Goal: Task Accomplishment & Management: Manage account settings

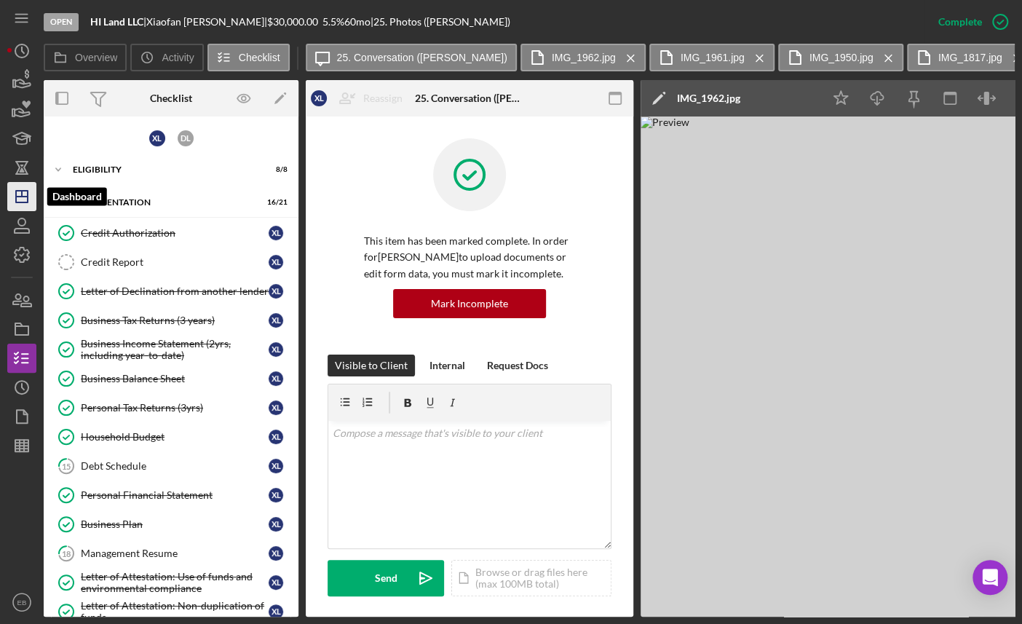
click at [32, 185] on icon "Icon/Dashboard" at bounding box center [22, 196] width 36 height 36
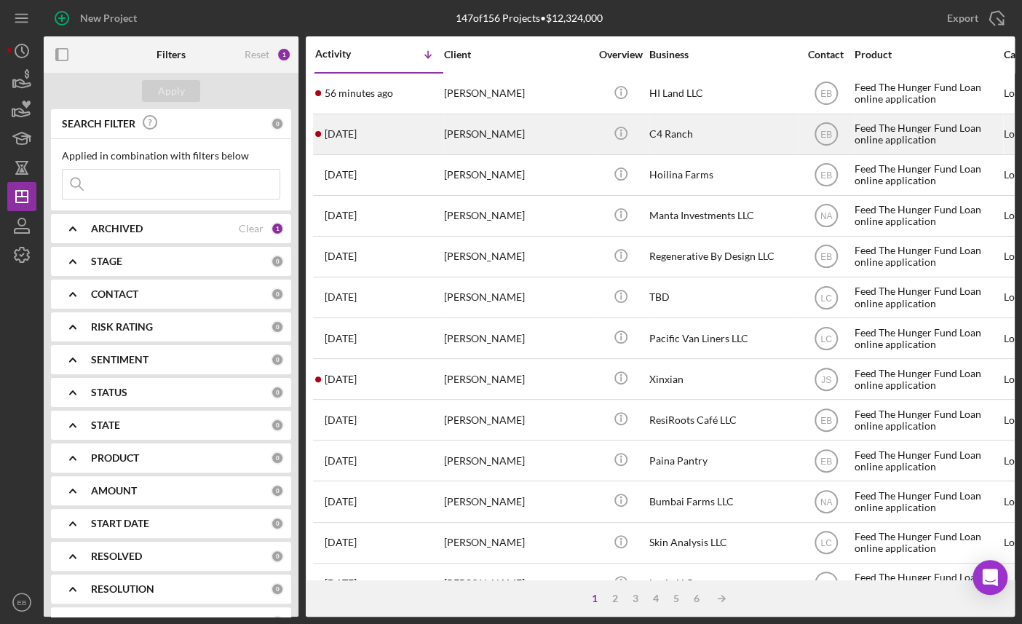
click at [471, 124] on div "[PERSON_NAME]" at bounding box center [517, 134] width 146 height 39
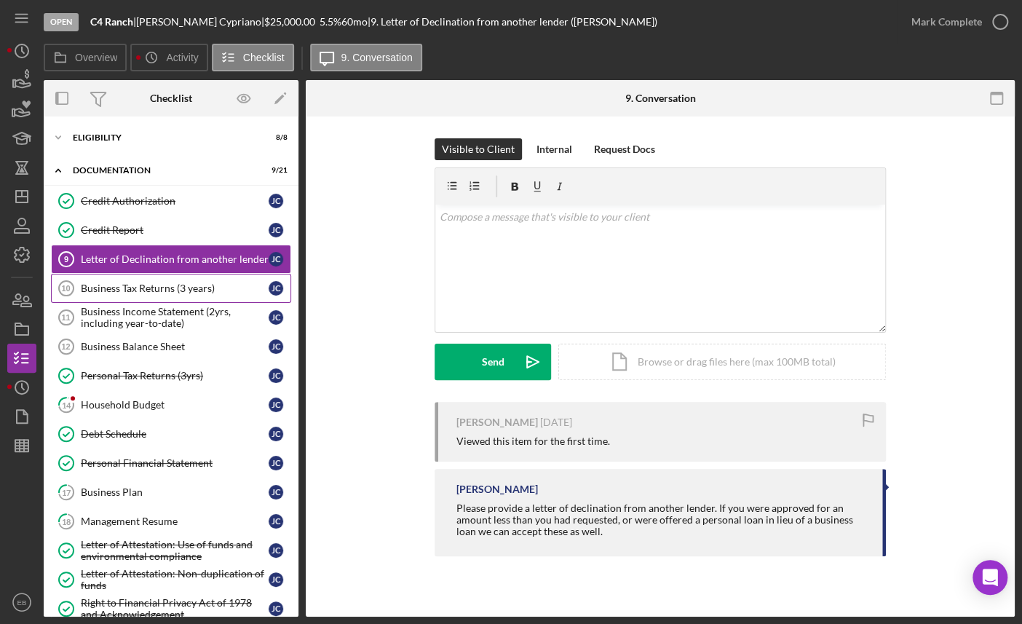
click at [153, 282] on div "Business Tax Returns (3 years)" at bounding box center [175, 288] width 188 height 12
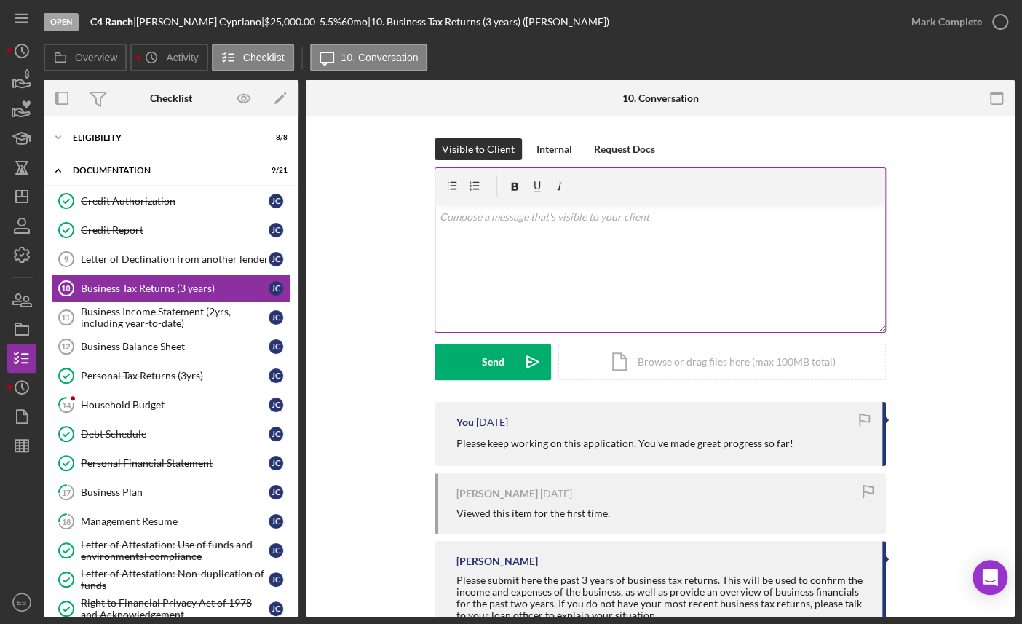
click at [574, 240] on div "v Color teal Color pink Remove color Add row above Add row below Add column bef…" at bounding box center [660, 267] width 450 height 127
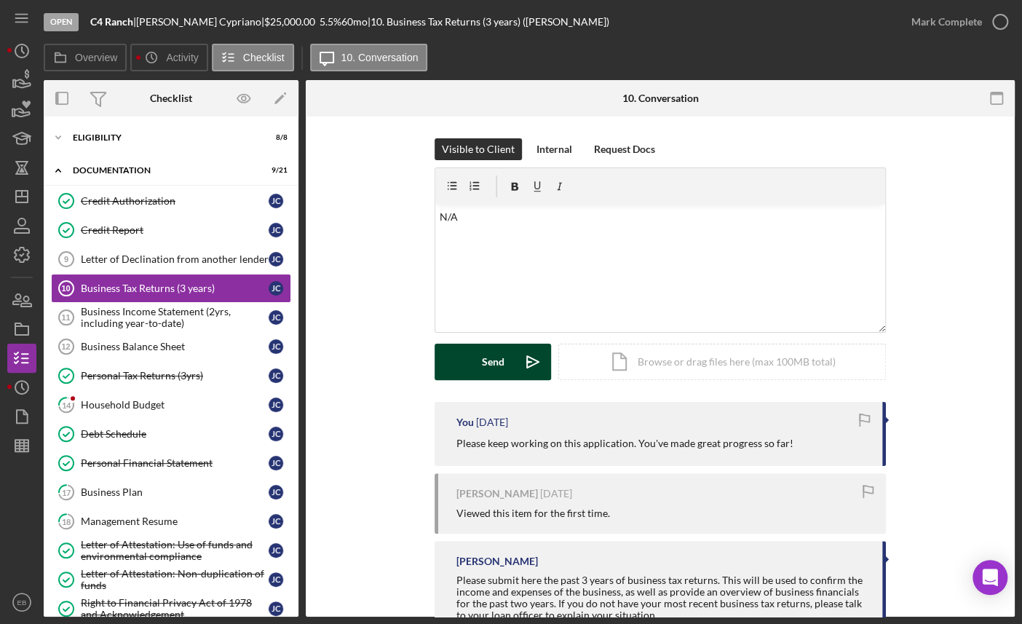
click at [509, 362] on button "Send Icon/icon-invite-send" at bounding box center [492, 361] width 116 height 36
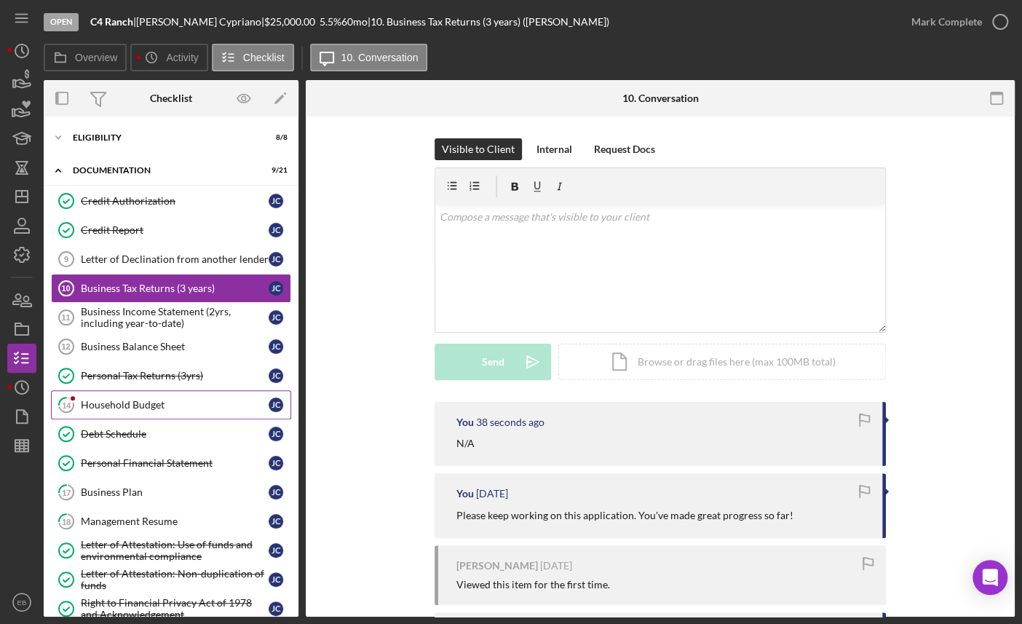
click at [131, 402] on div "Household Budget" at bounding box center [175, 405] width 188 height 12
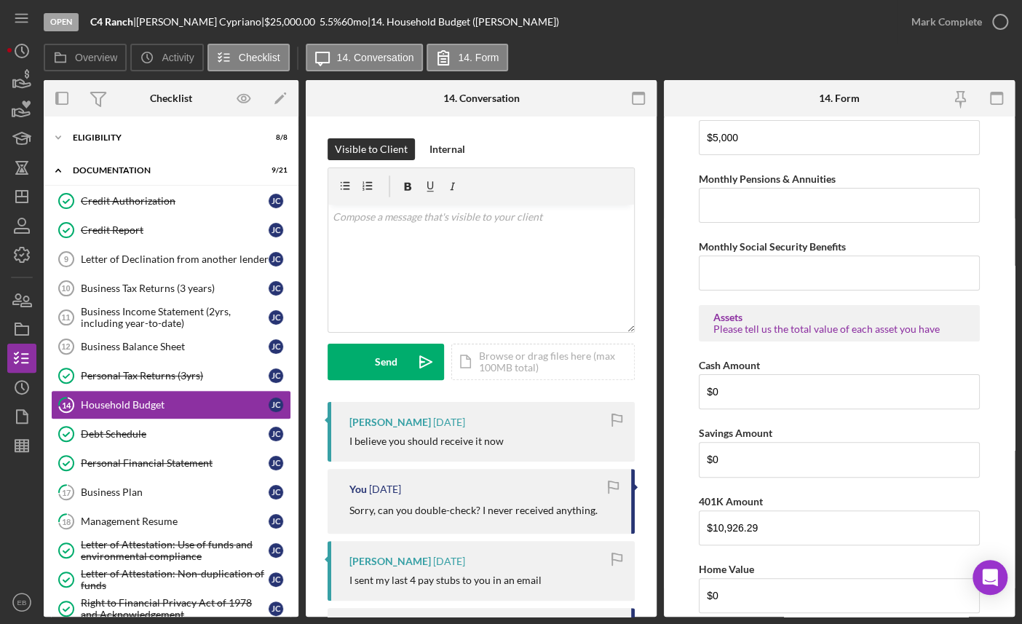
scroll to position [220, 0]
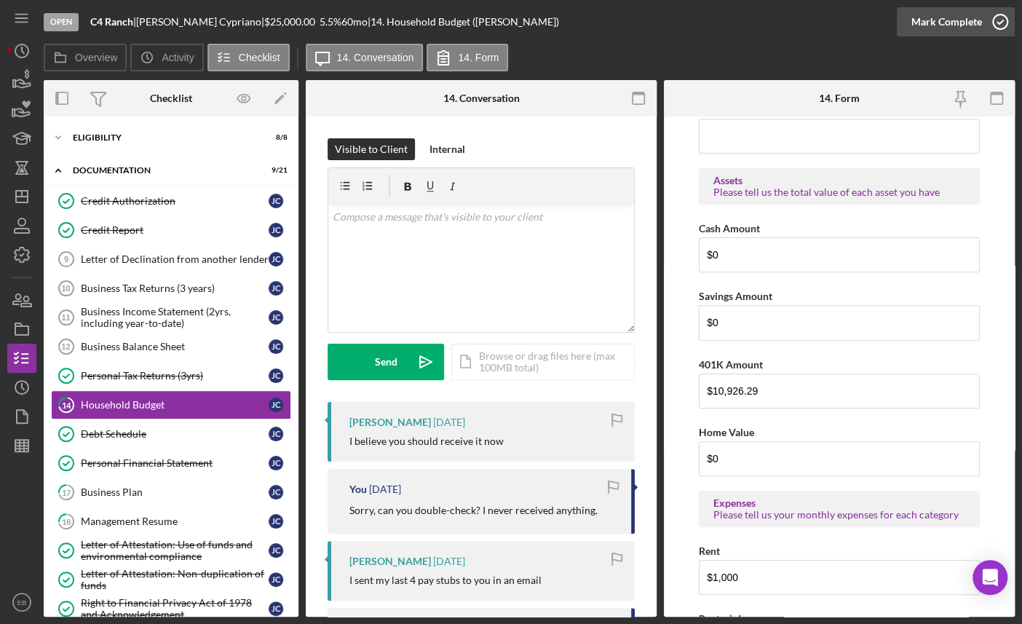
click at [1000, 15] on icon "button" at bounding box center [1000, 22] width 36 height 36
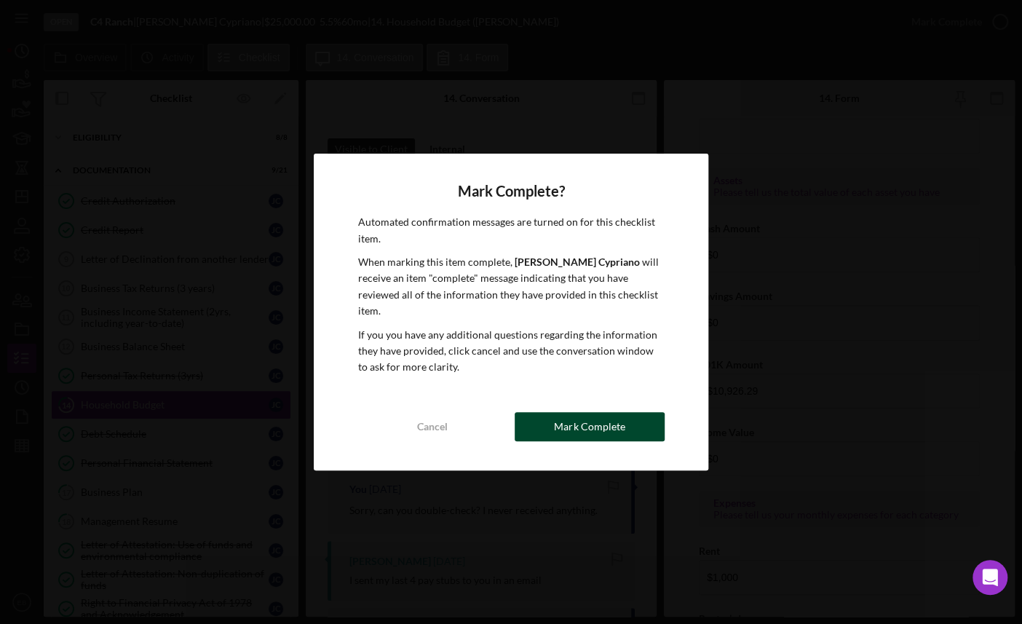
click at [599, 415] on div "Mark Complete" at bounding box center [589, 426] width 71 height 29
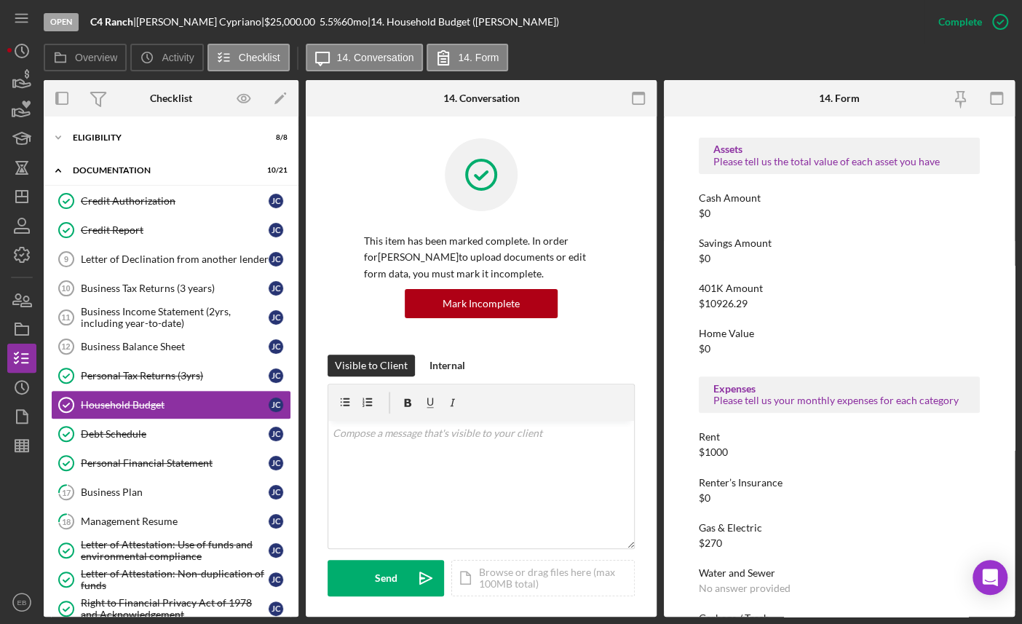
scroll to position [220, 0]
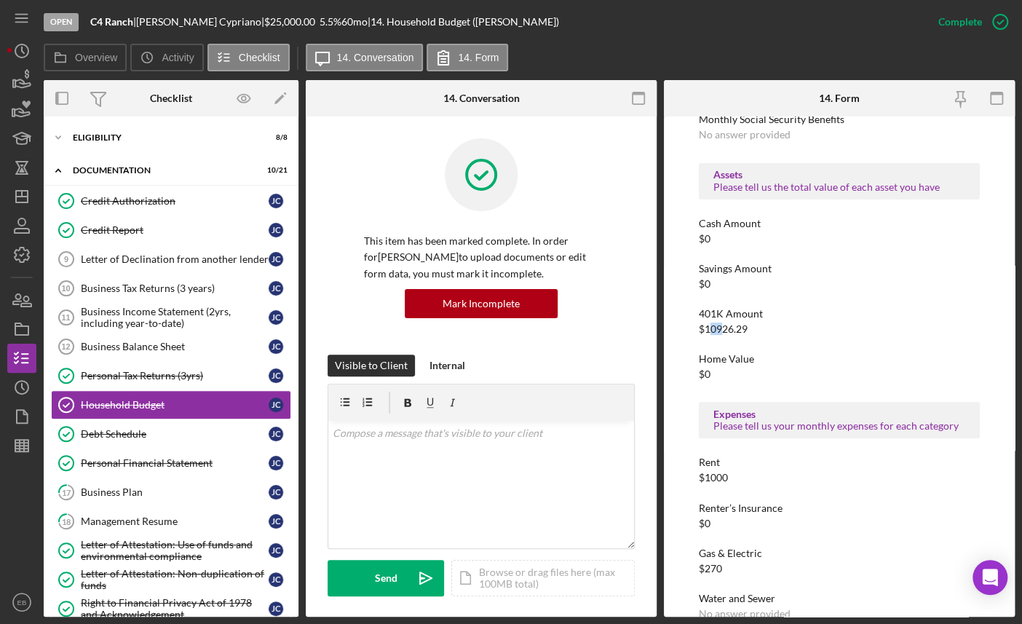
drag, startPoint x: 707, startPoint y: 325, endPoint x: 722, endPoint y: 325, distance: 15.3
click at [722, 325] on div "$10926.29" at bounding box center [723, 329] width 49 height 12
click at [731, 331] on div "$10926.29" at bounding box center [723, 329] width 49 height 12
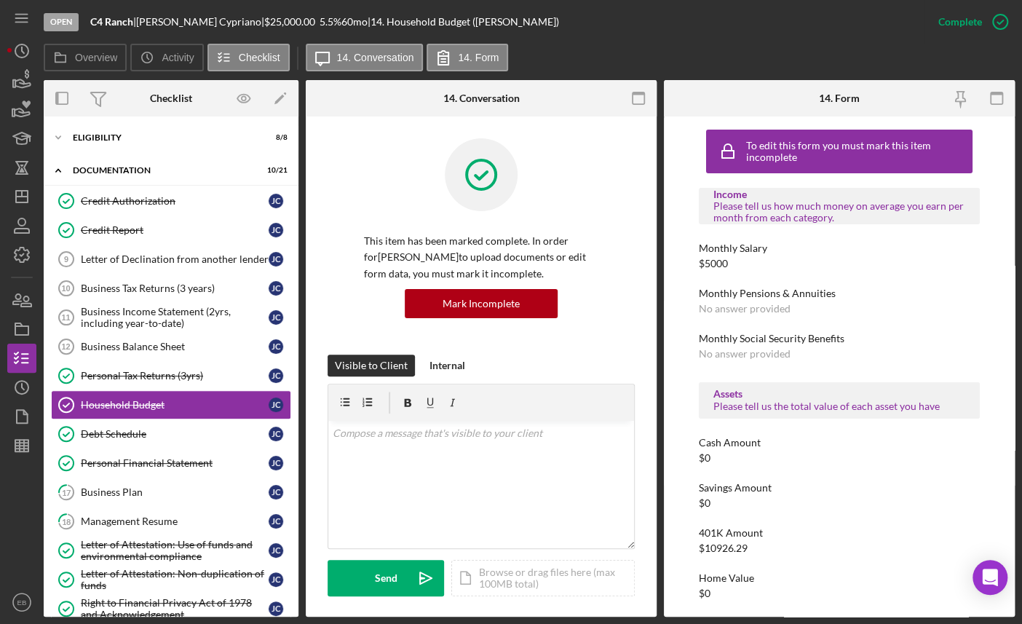
scroll to position [0, 0]
click at [132, 490] on div "Business Plan" at bounding box center [175, 492] width 188 height 12
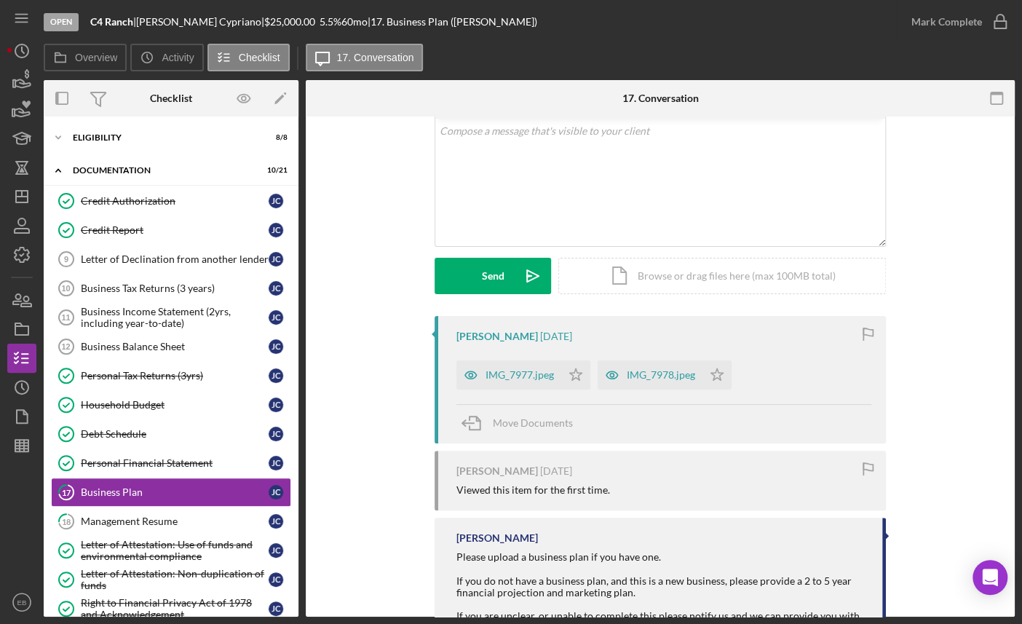
scroll to position [149, 0]
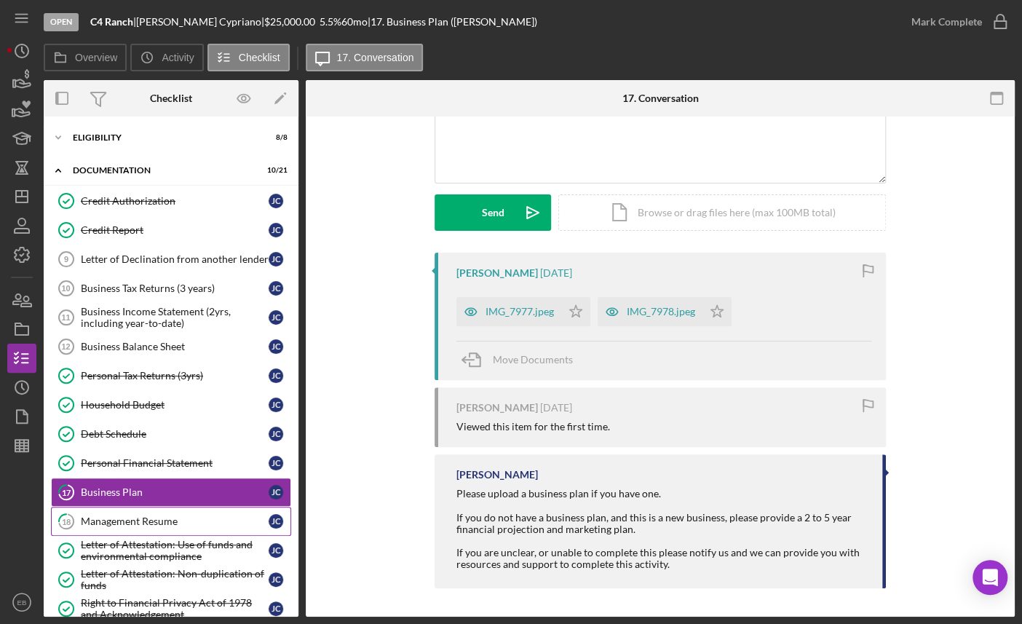
click at [130, 506] on link "18 Management Resume [PERSON_NAME]" at bounding box center [171, 520] width 240 height 29
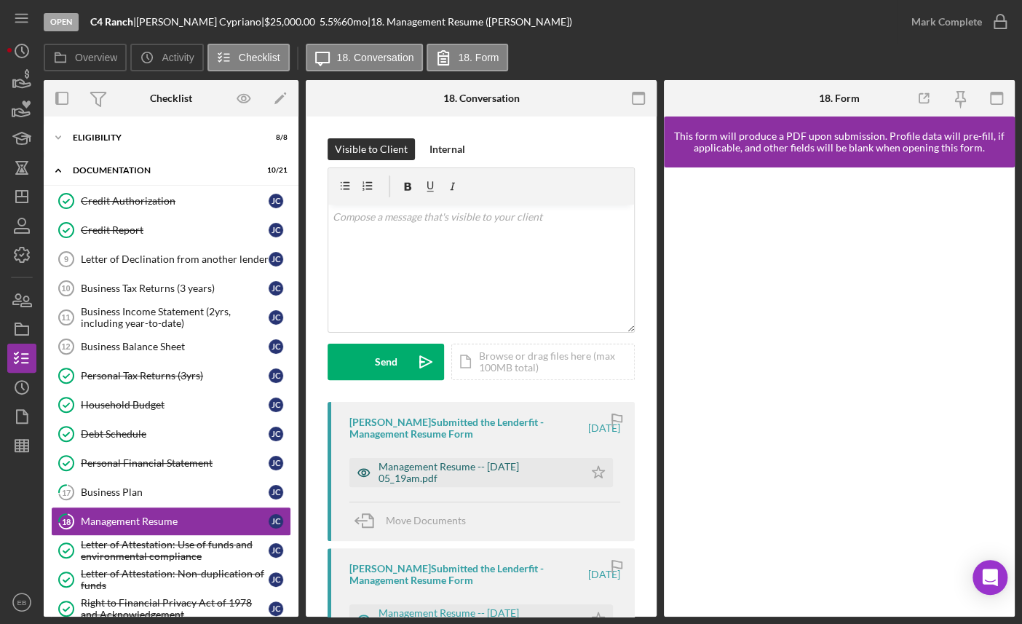
click at [449, 461] on div "Management Resume -- [DATE] 05_19am.pdf" at bounding box center [477, 472] width 198 height 23
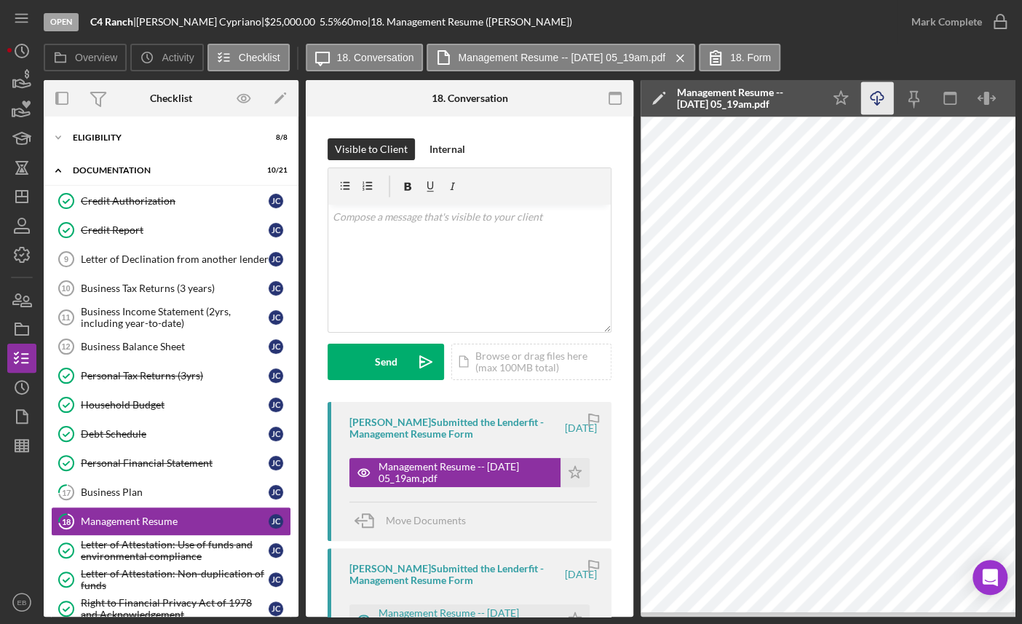
click at [874, 103] on polyline "button" at bounding box center [876, 104] width 5 height 2
click at [571, 470] on icon "Icon/Star" at bounding box center [574, 472] width 29 height 29
click at [518, 136] on div "Visible to Client Internal v Color teal Color pink Remove color Add row above A…" at bounding box center [469, 502] width 327 height 773
click at [990, 23] on icon "button" at bounding box center [1000, 22] width 36 height 36
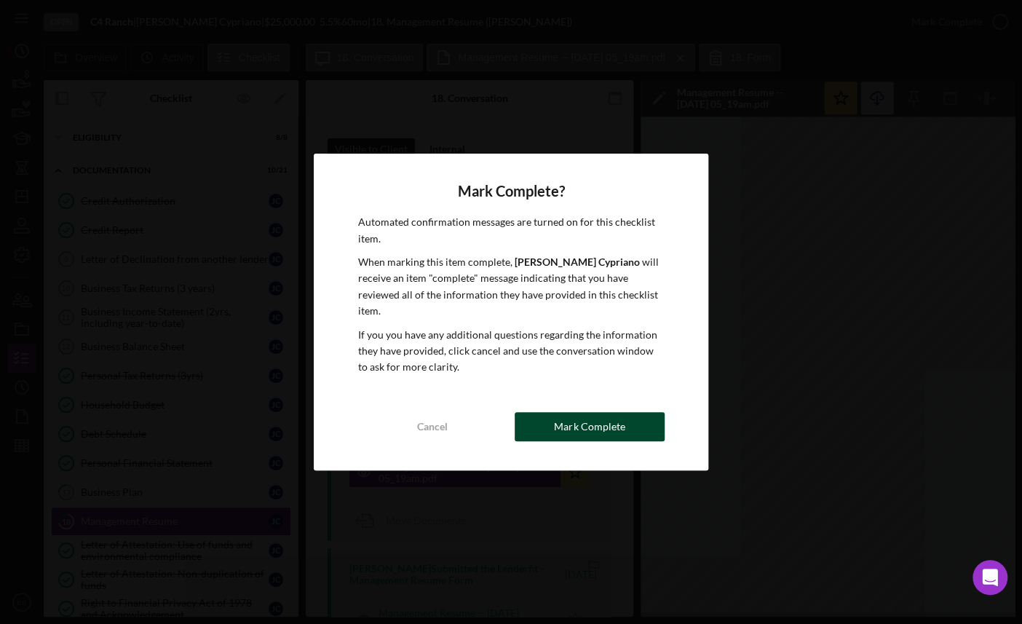
click at [632, 413] on button "Mark Complete" at bounding box center [589, 426] width 150 height 29
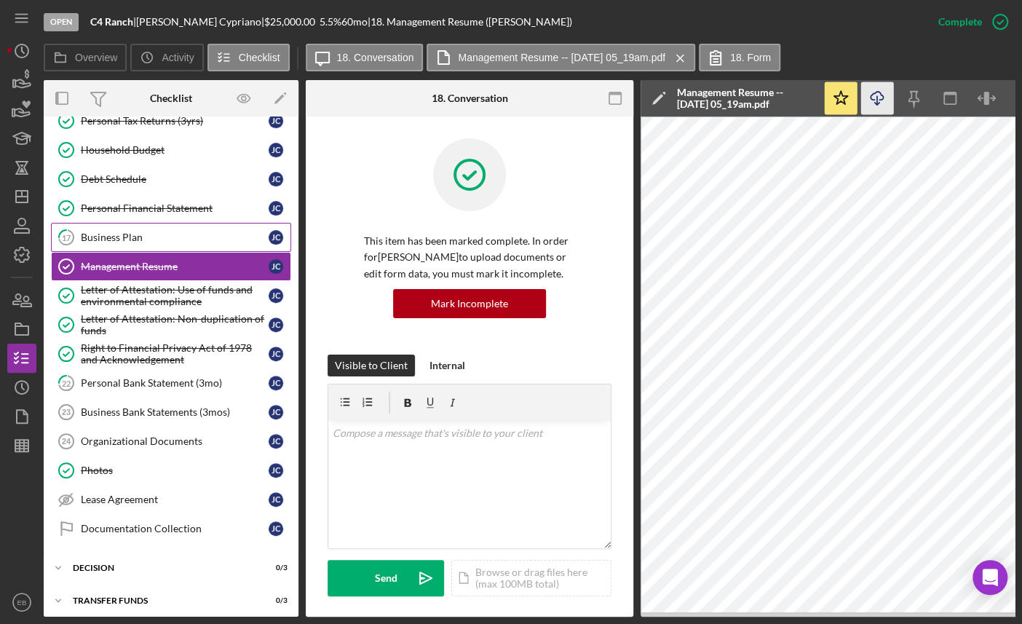
scroll to position [256, 0]
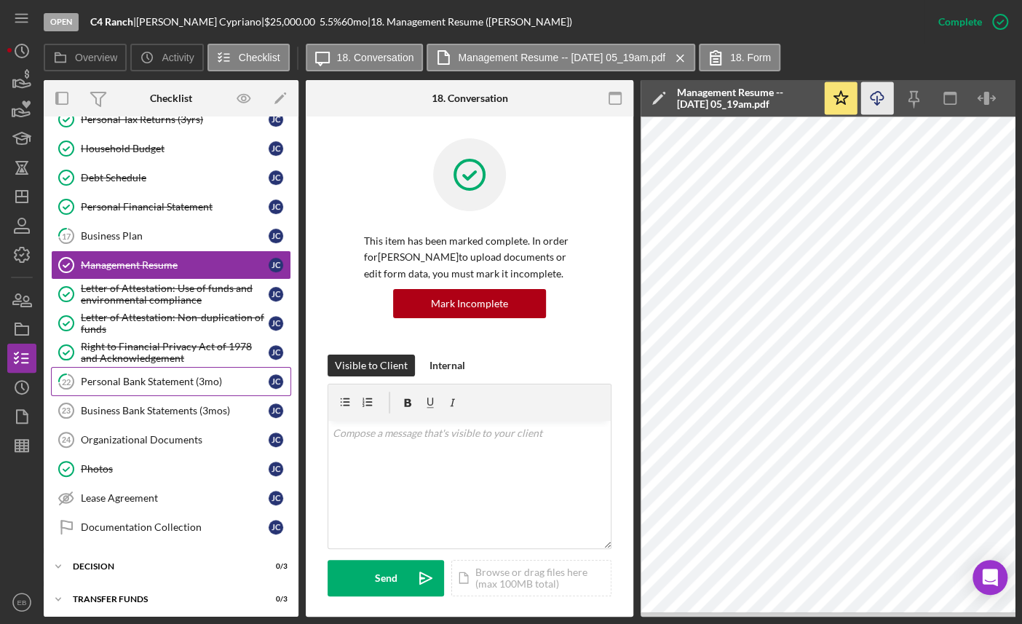
click at [150, 378] on div "Personal Bank Statement (3mo)" at bounding box center [175, 381] width 188 height 12
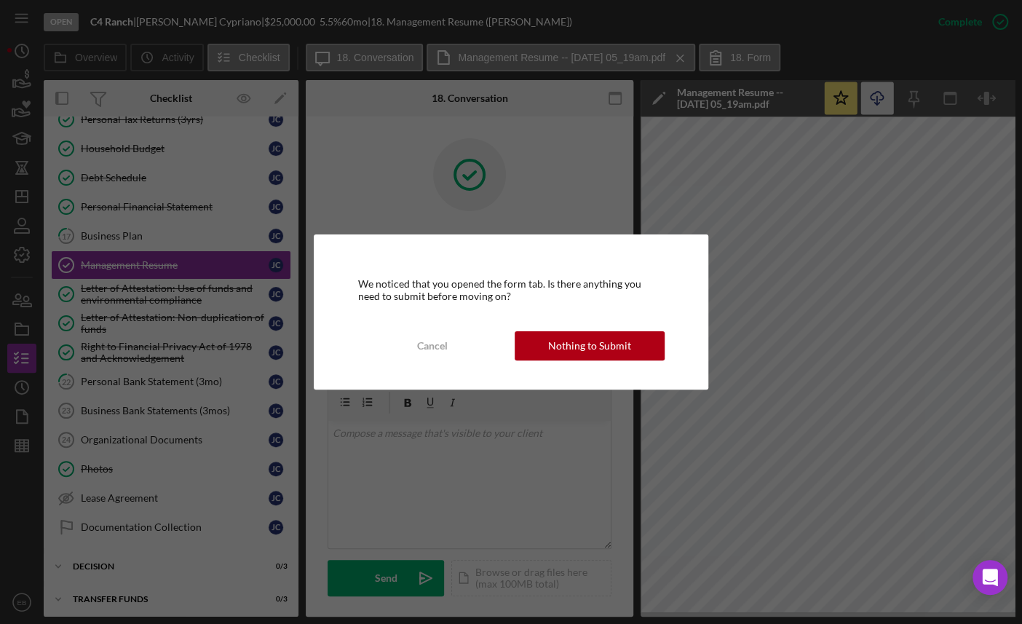
click at [592, 330] on div "We noticed that you opened the form tab. Is there anything you need to submit b…" at bounding box center [511, 311] width 394 height 154
click at [588, 340] on div "Nothing to Submit" at bounding box center [589, 345] width 83 height 29
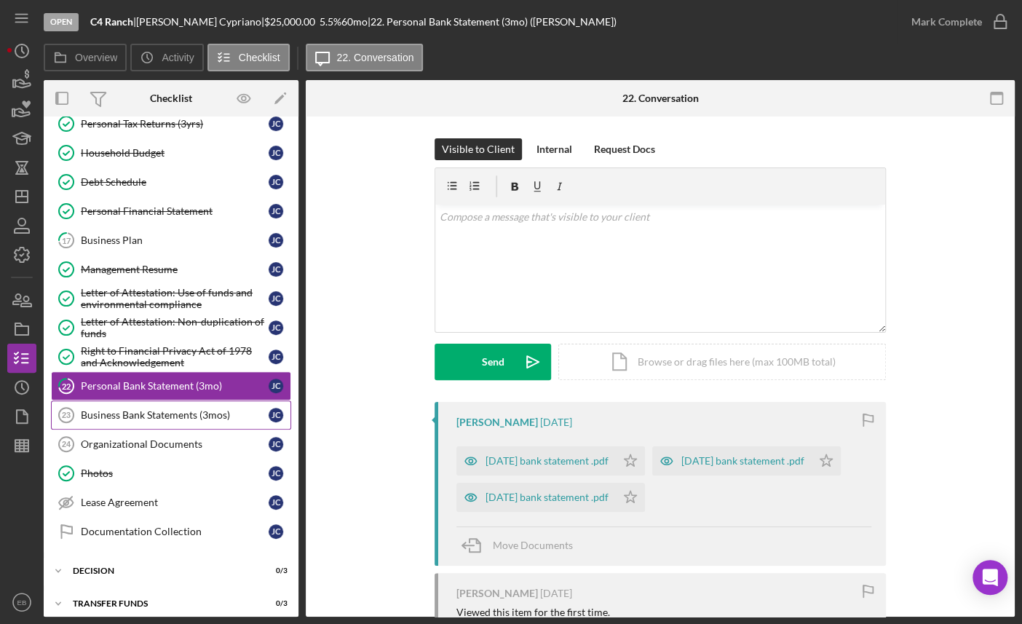
click at [140, 415] on link "Business Bank Statements (3mos) 23 Business Bank Statements (3mos) [PERSON_NAME]" at bounding box center [171, 414] width 240 height 29
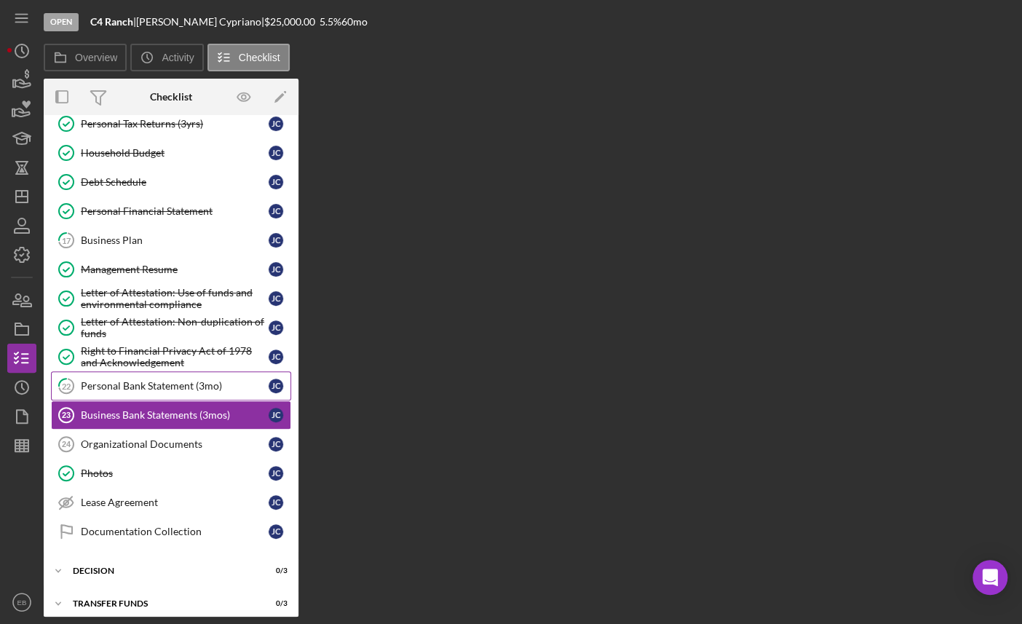
scroll to position [252, 0]
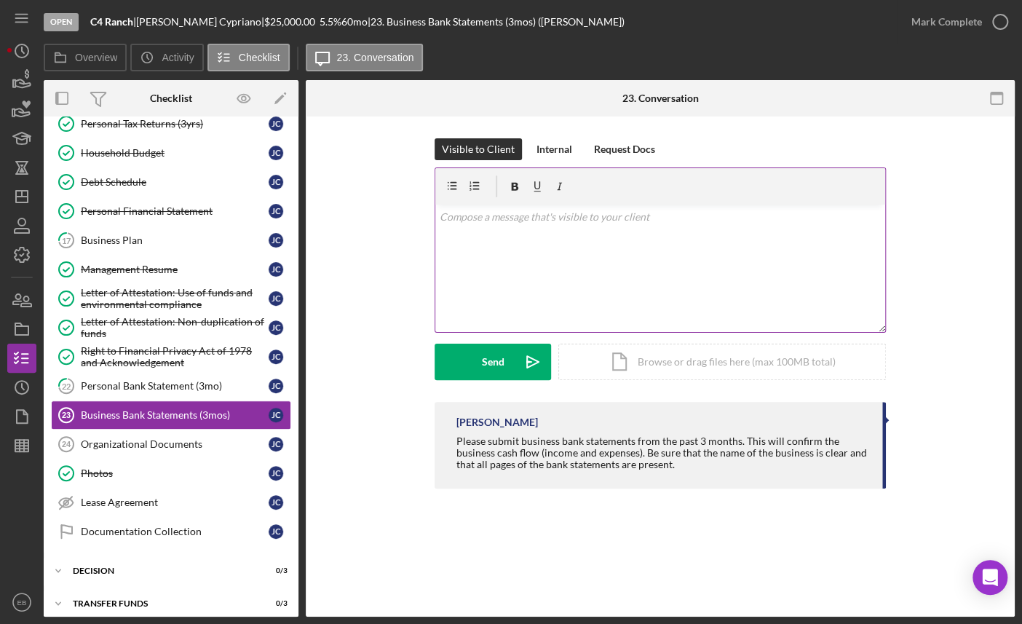
click at [513, 230] on div "v Color teal Color pink Remove color Add row above Add row below Add column bef…" at bounding box center [660, 267] width 450 height 127
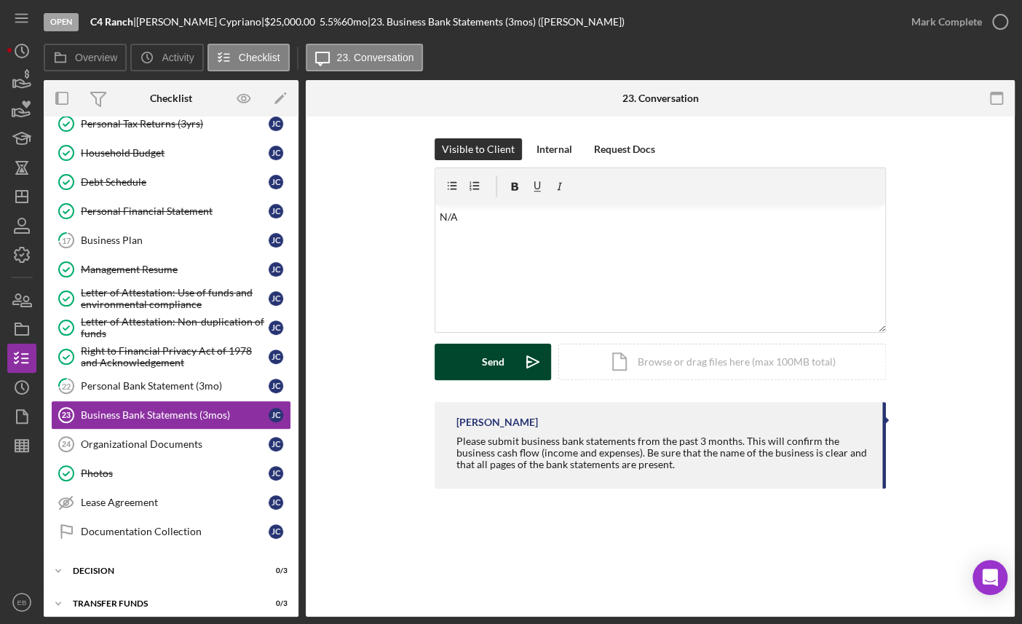
click at [525, 373] on icon "Icon/icon-invite-send" at bounding box center [532, 361] width 36 height 36
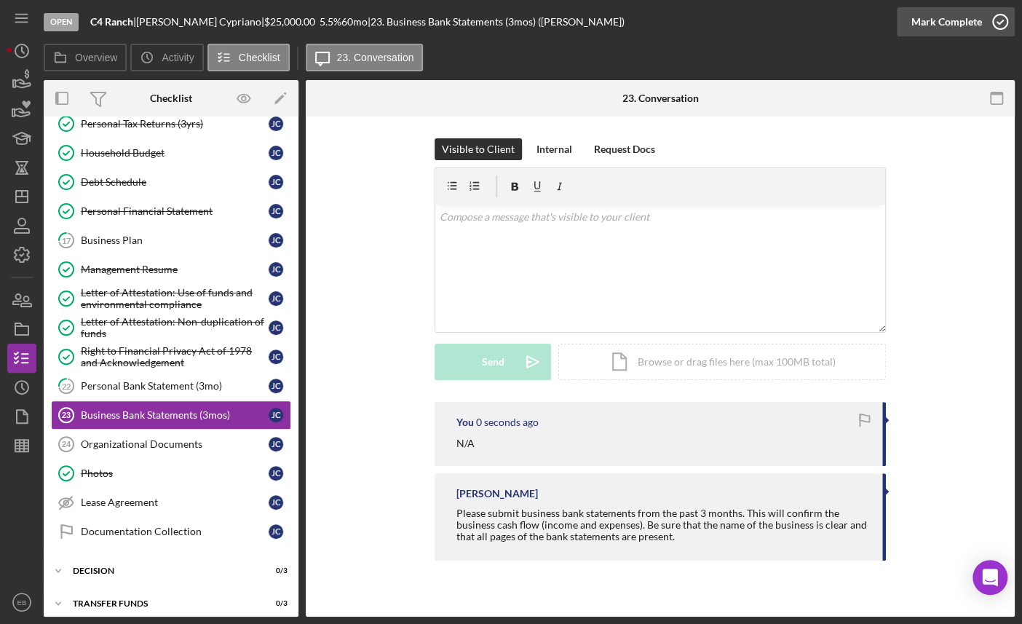
click at [993, 28] on icon "button" at bounding box center [1000, 22] width 36 height 36
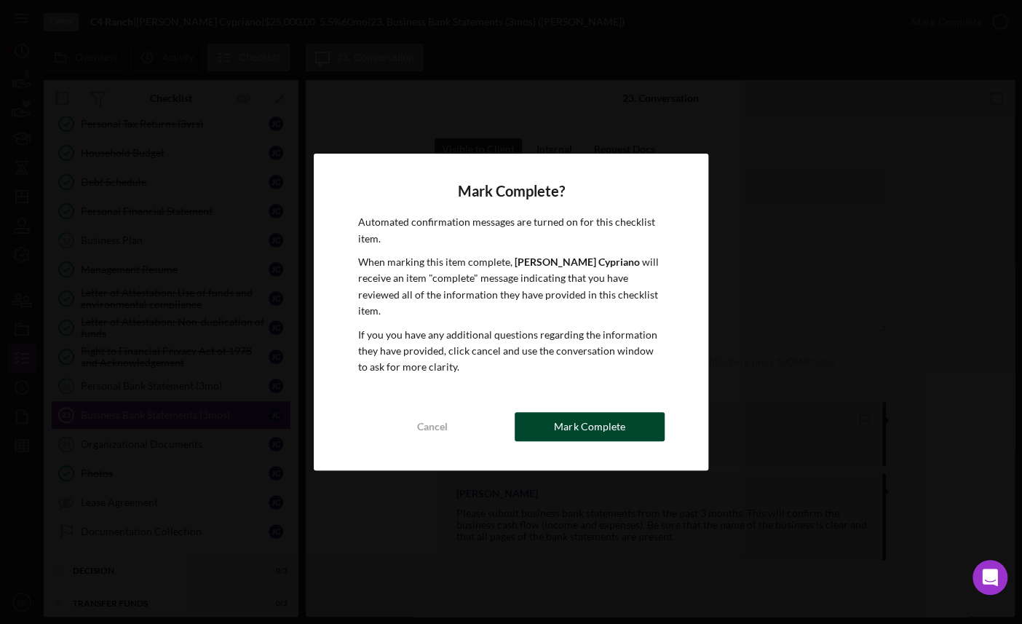
click at [627, 426] on button "Mark Complete" at bounding box center [589, 426] width 150 height 29
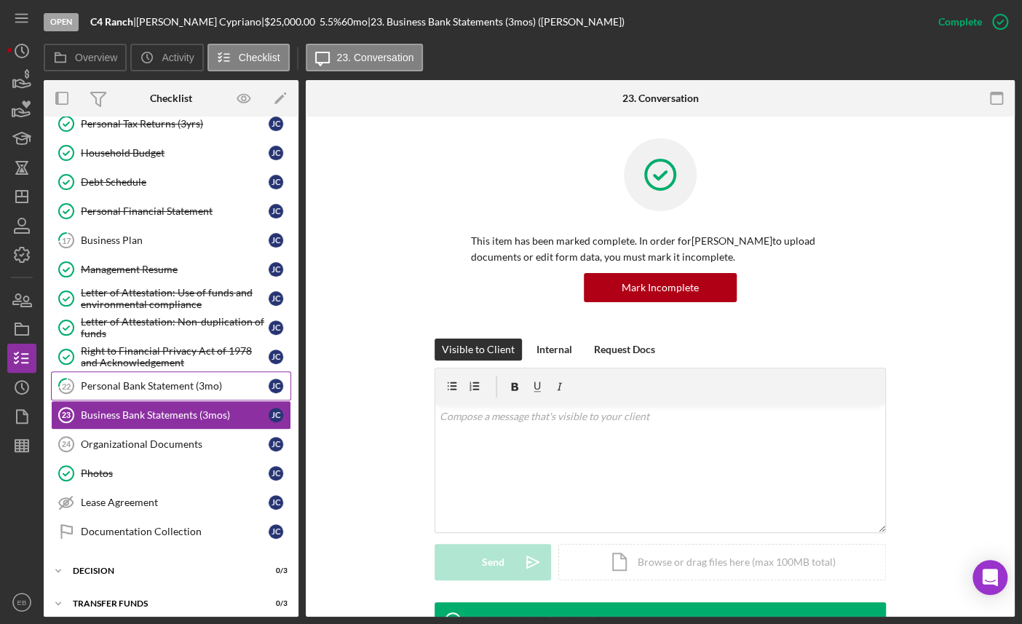
click at [172, 380] on div "Personal Bank Statement (3mo)" at bounding box center [175, 386] width 188 height 12
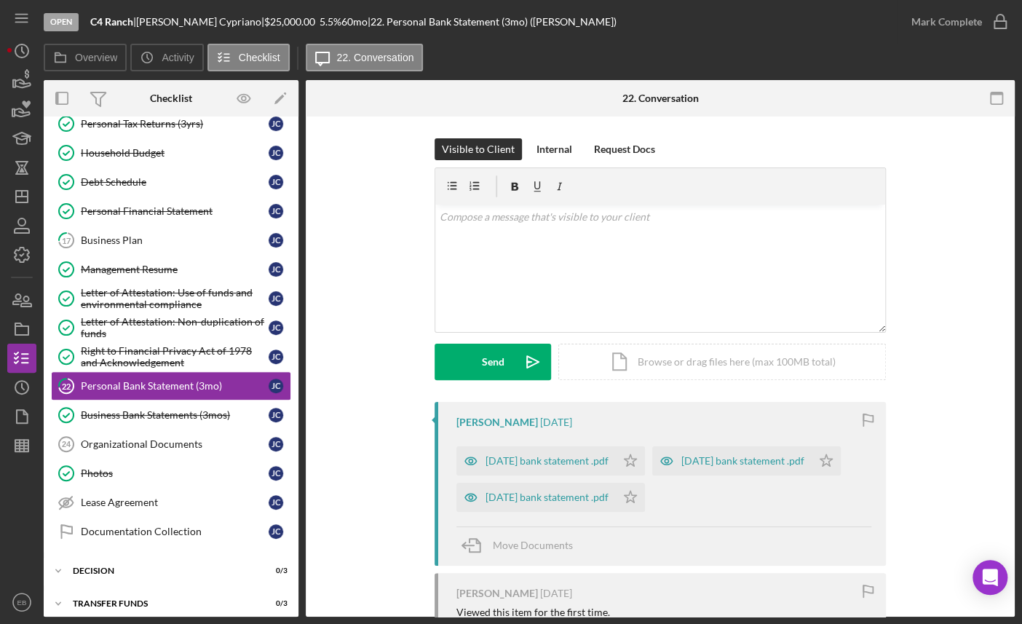
drag, startPoint x: 333, startPoint y: 418, endPoint x: 351, endPoint y: 414, distance: 18.0
click at [333, 418] on div "[PERSON_NAME] [DATE] [DATE] bank statement .pdf Icon/Star [DATE] bank statement…" at bounding box center [659, 562] width 665 height 321
click at [514, 453] on div "[DATE] bank statement .pdf" at bounding box center [535, 460] width 159 height 29
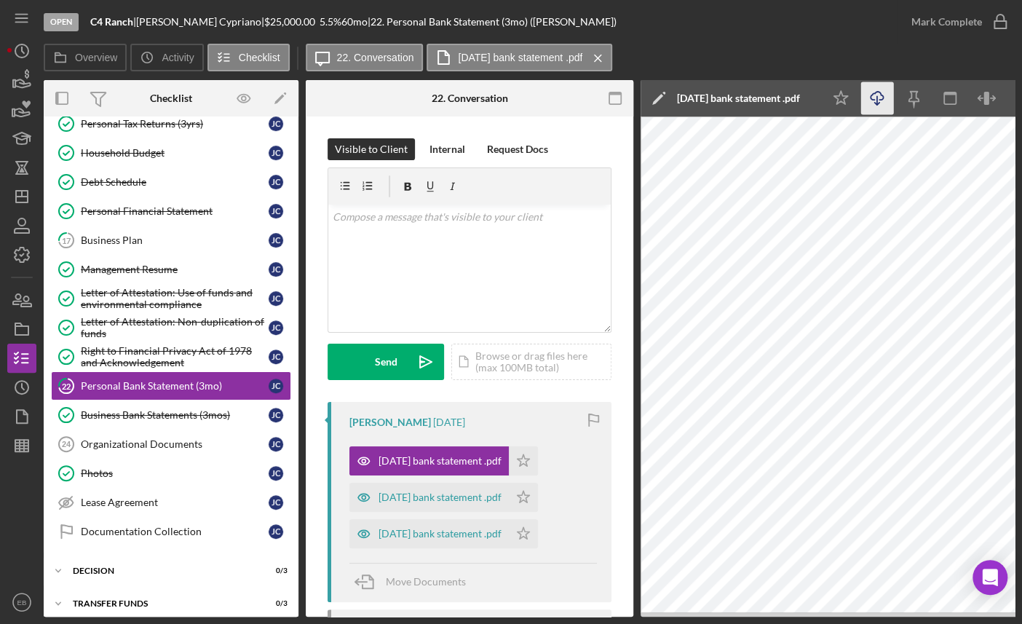
click at [877, 93] on icon "Icon/Download" at bounding box center [877, 98] width 33 height 33
click at [409, 497] on div "[DATE] bank statement .pdf" at bounding box center [439, 497] width 123 height 12
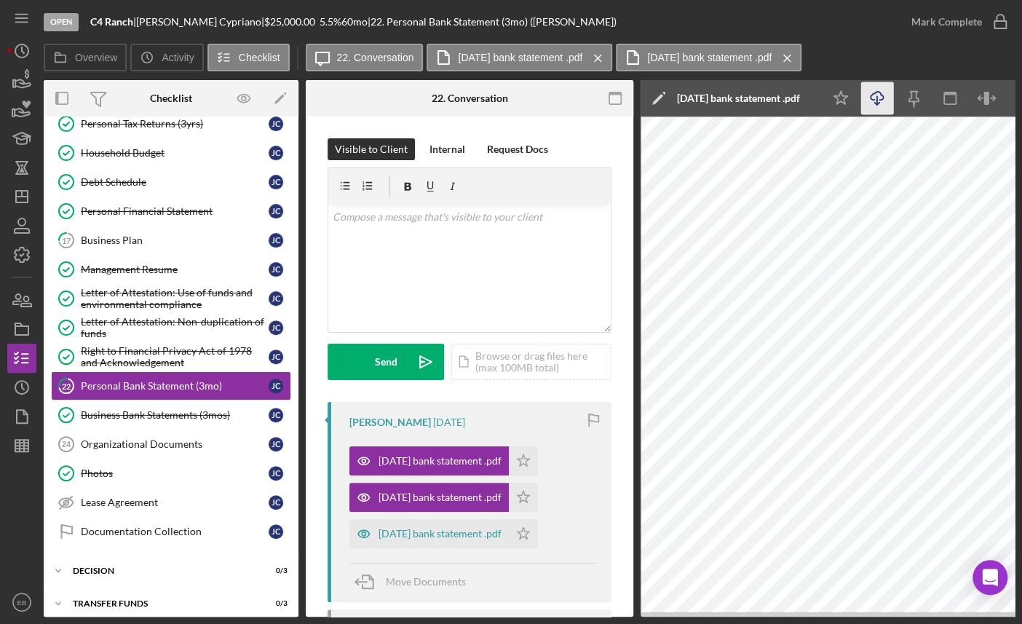
click at [875, 99] on icon "Icon/Download" at bounding box center [877, 98] width 33 height 33
click at [426, 528] on div "[DATE] bank statement .pdf" at bounding box center [439, 534] width 123 height 12
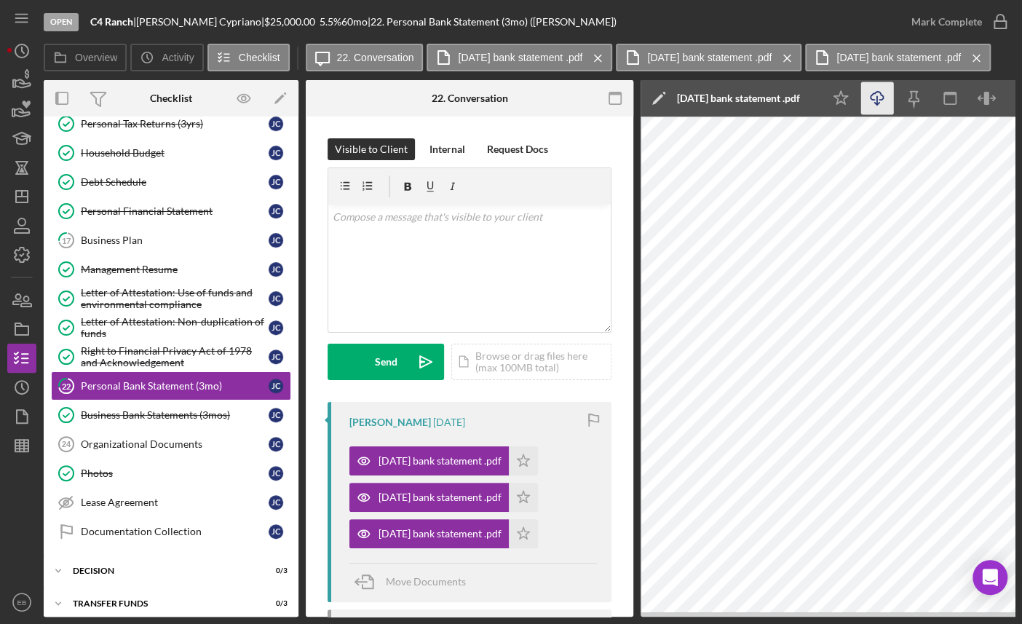
click at [875, 102] on icon "Icon/Download" at bounding box center [877, 98] width 33 height 33
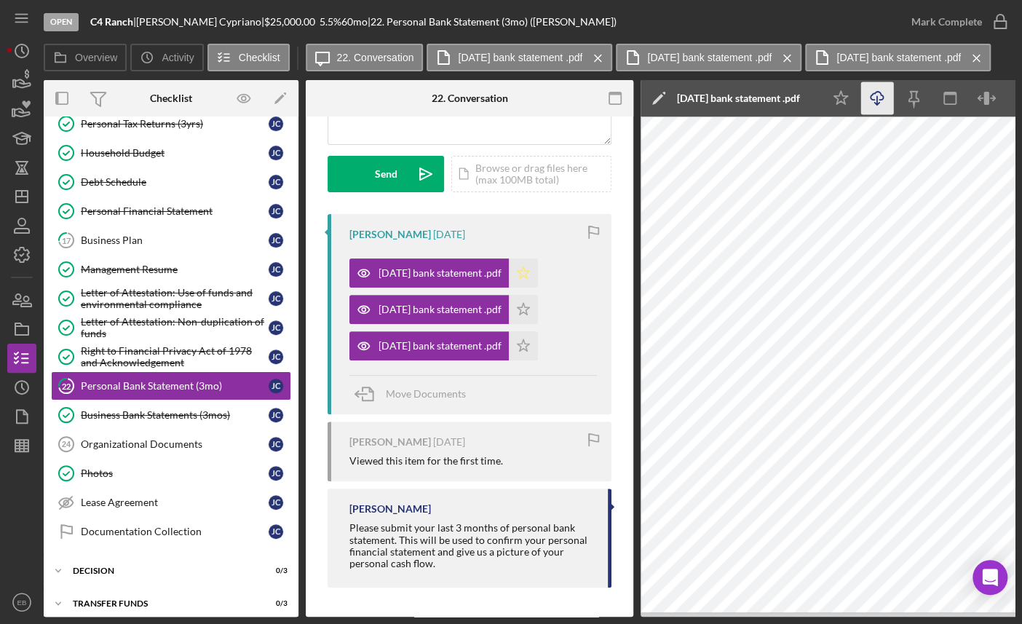
click at [533, 270] on icon "Icon/Star" at bounding box center [523, 272] width 29 height 29
click at [537, 295] on icon "Icon/Star" at bounding box center [523, 309] width 29 height 29
click at [530, 338] on icon "Icon/Star" at bounding box center [523, 345] width 29 height 29
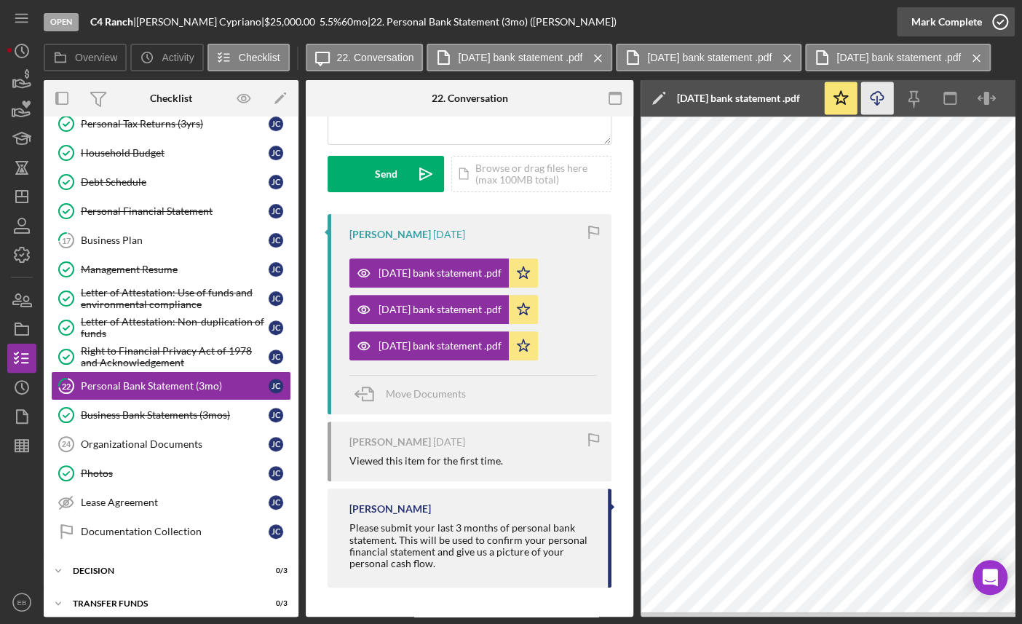
click at [1000, 20] on icon "button" at bounding box center [1000, 22] width 36 height 36
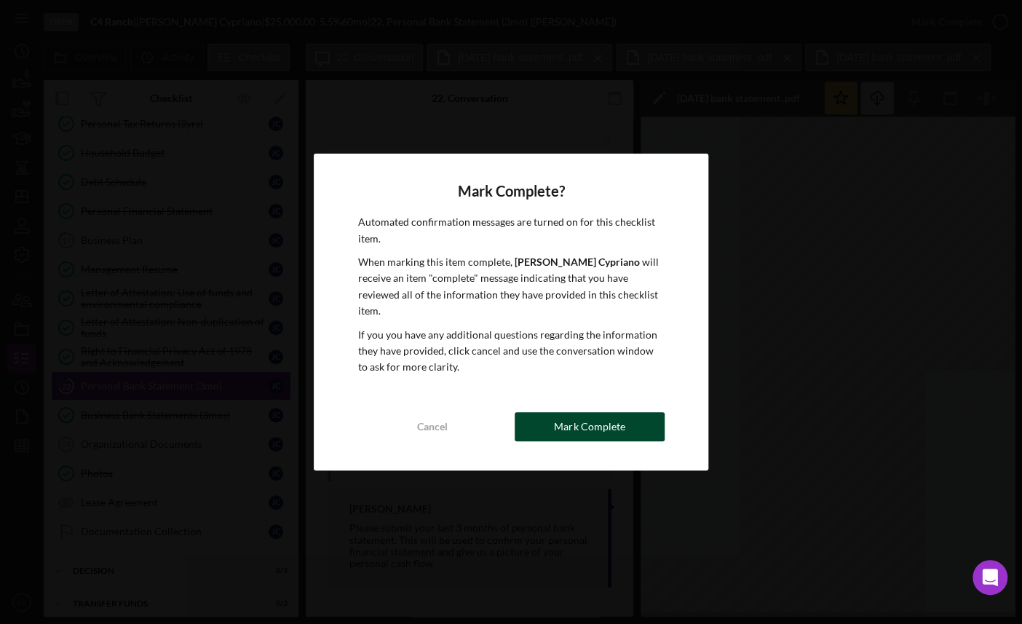
click at [637, 415] on button "Mark Complete" at bounding box center [589, 426] width 150 height 29
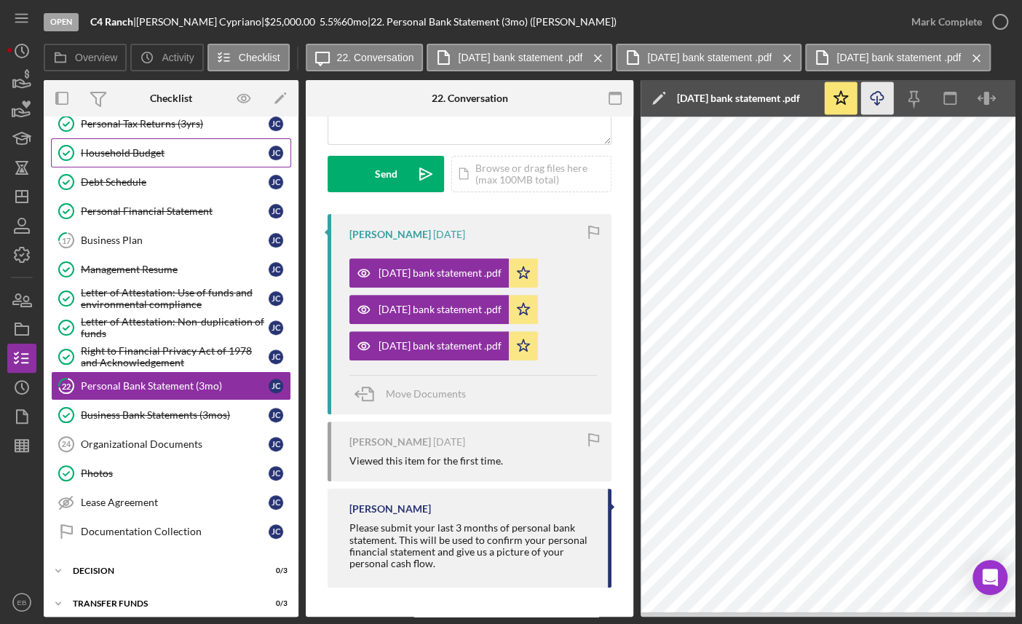
scroll to position [407, 0]
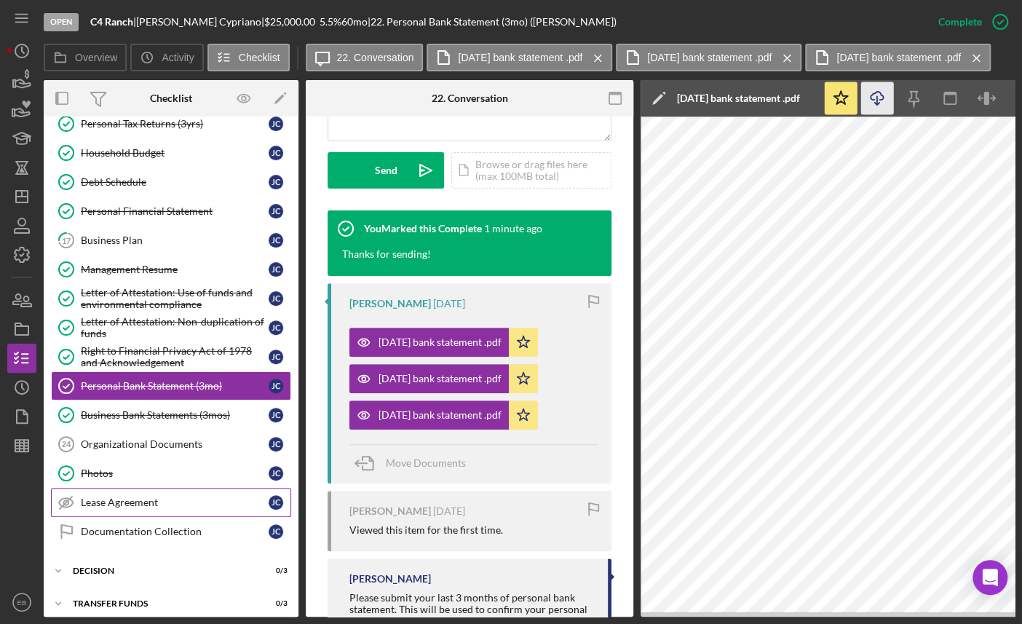
click at [119, 496] on div "Lease Agreement" at bounding box center [175, 502] width 188 height 12
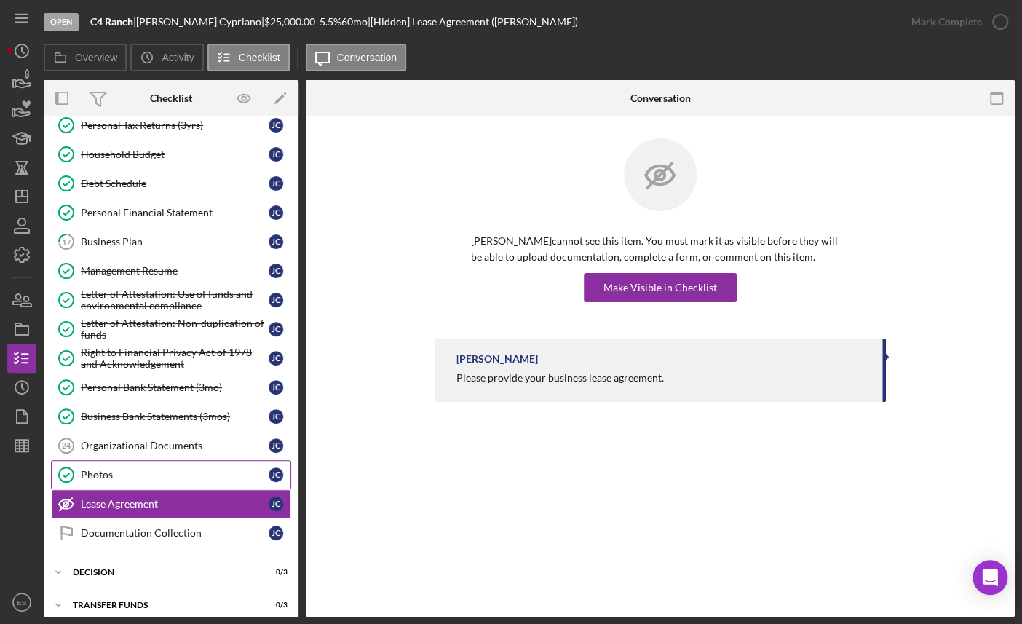
scroll to position [252, 0]
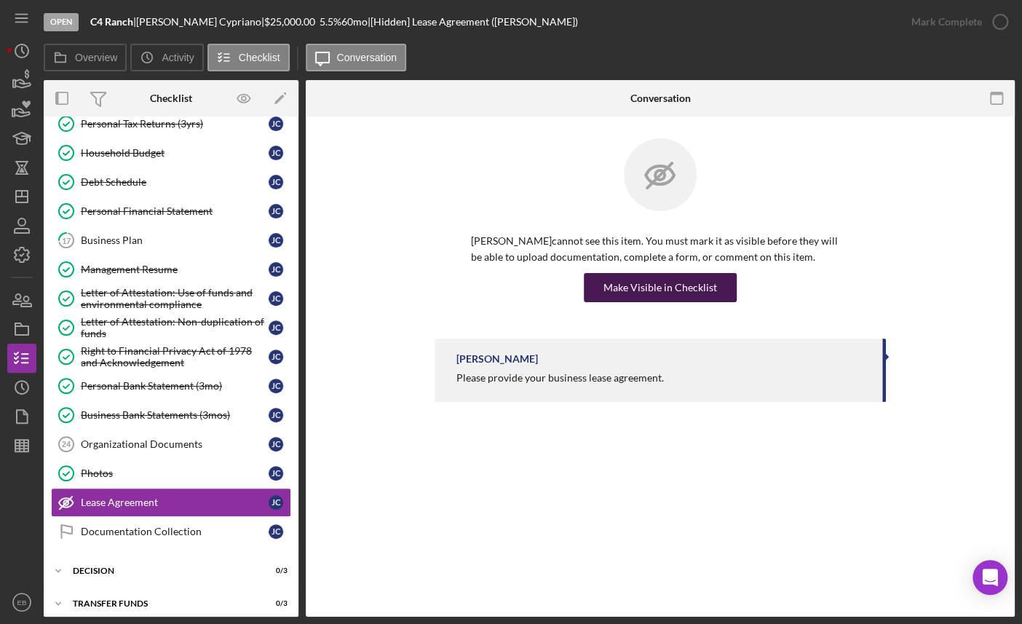
click at [634, 295] on div "Make Visible in Checklist" at bounding box center [660, 287] width 114 height 29
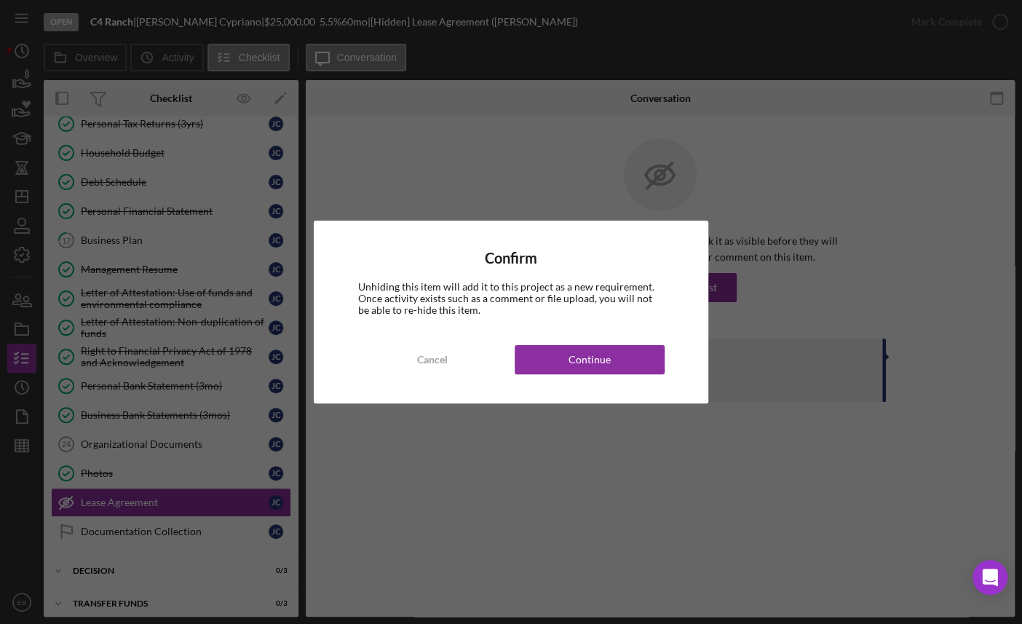
click at [604, 375] on div "Confirm Unhiding this item will add it to this project as a new requirement. On…" at bounding box center [511, 311] width 394 height 183
click at [611, 357] on button "Continue" at bounding box center [589, 359] width 150 height 29
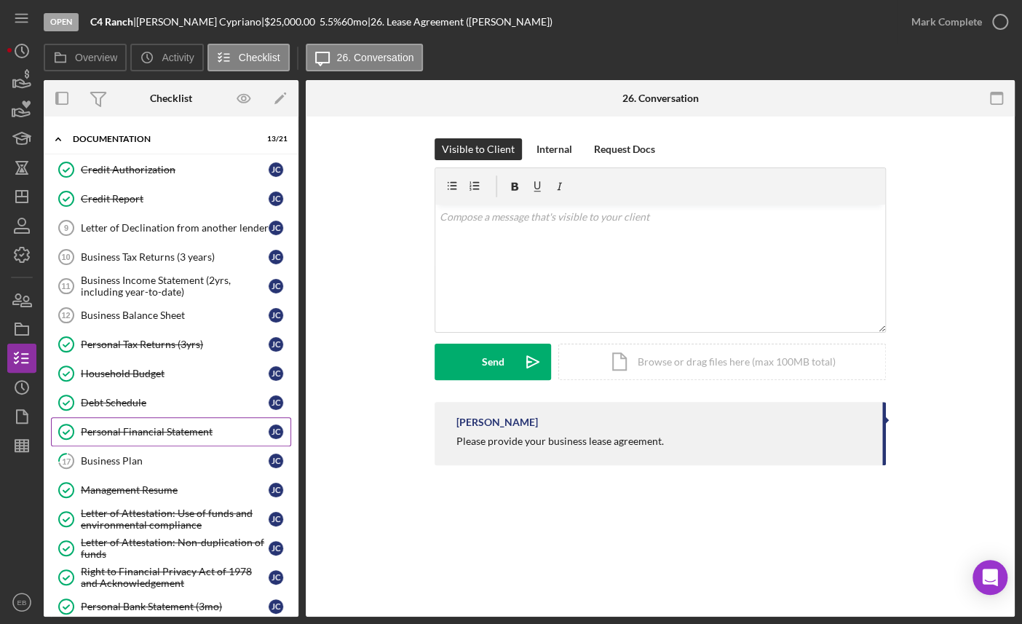
scroll to position [0, 0]
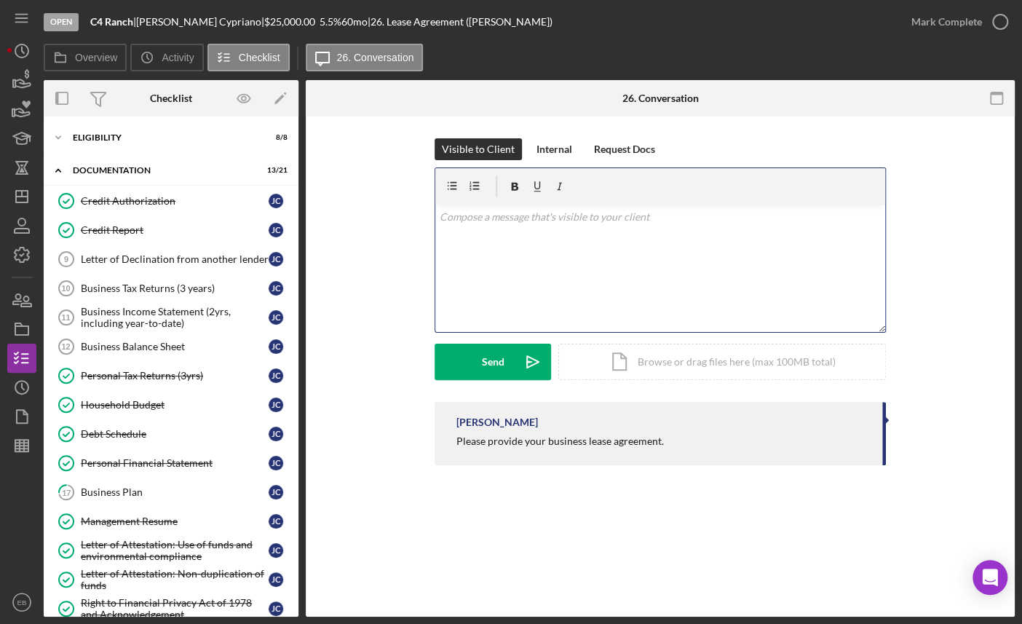
click at [525, 250] on div "v Color teal Color pink Remove color Add row above Add row below Add column bef…" at bounding box center [660, 267] width 450 height 127
click at [511, 356] on button "Send Icon/icon-invite-send" at bounding box center [492, 361] width 116 height 36
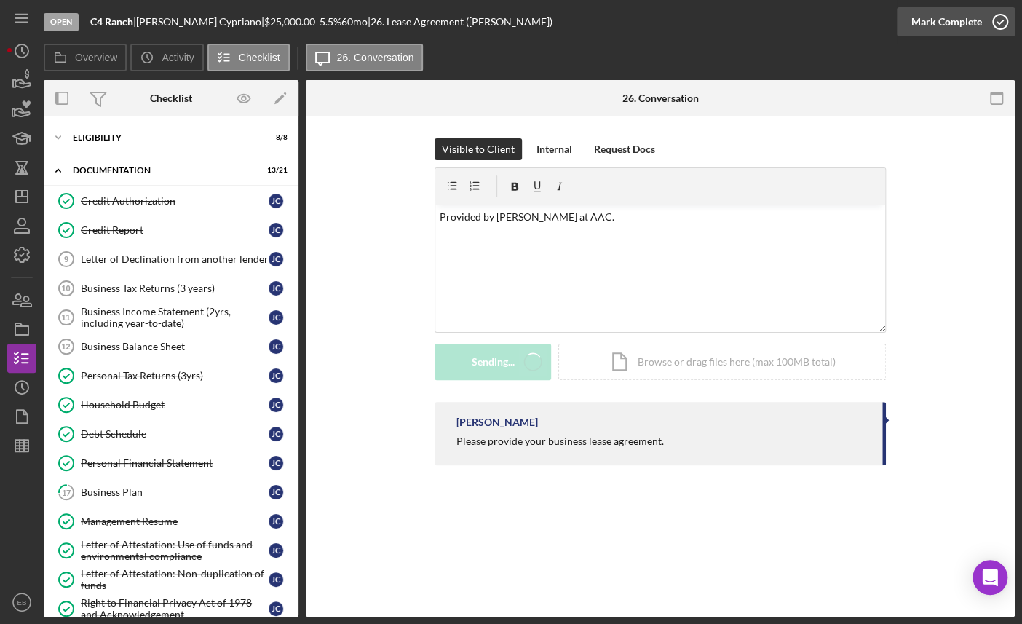
click at [997, 21] on icon "button" at bounding box center [1000, 22] width 36 height 36
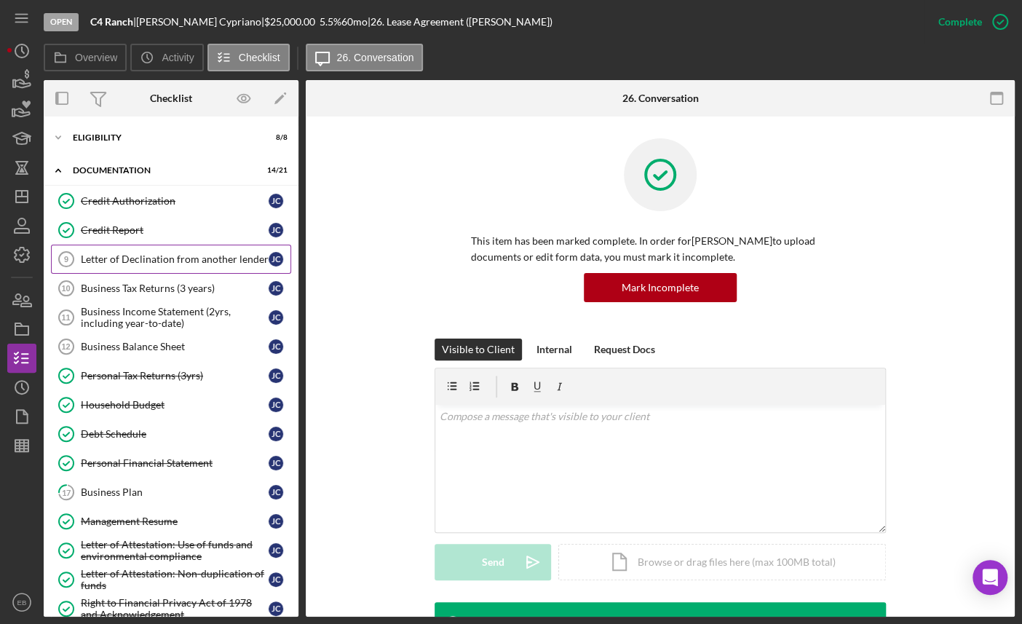
click at [144, 262] on div "Letter of Declination from another lender" at bounding box center [175, 259] width 188 height 12
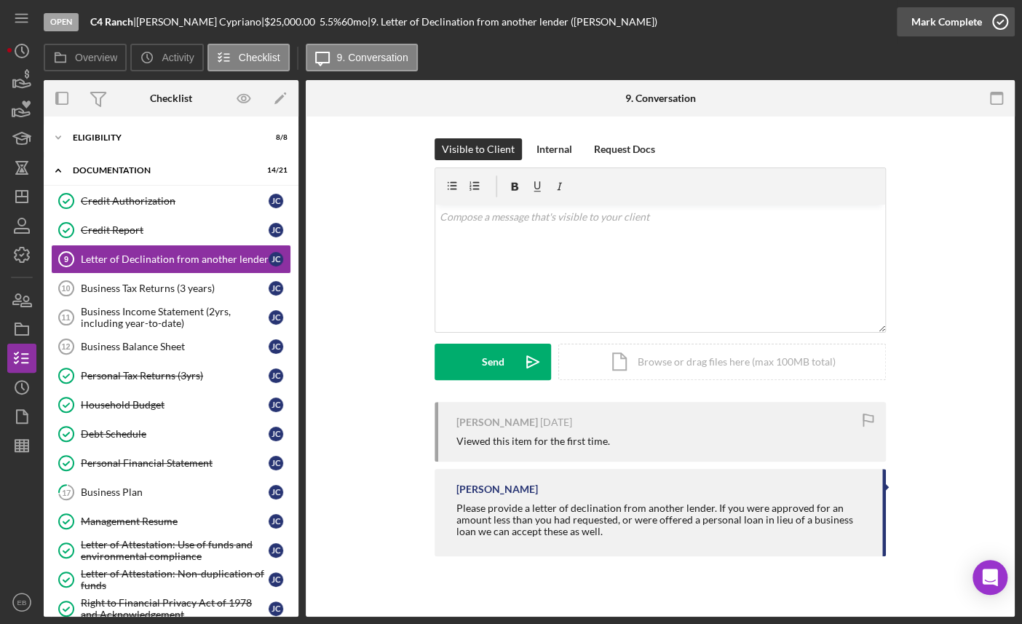
click at [1002, 21] on icon "button" at bounding box center [1000, 22] width 36 height 36
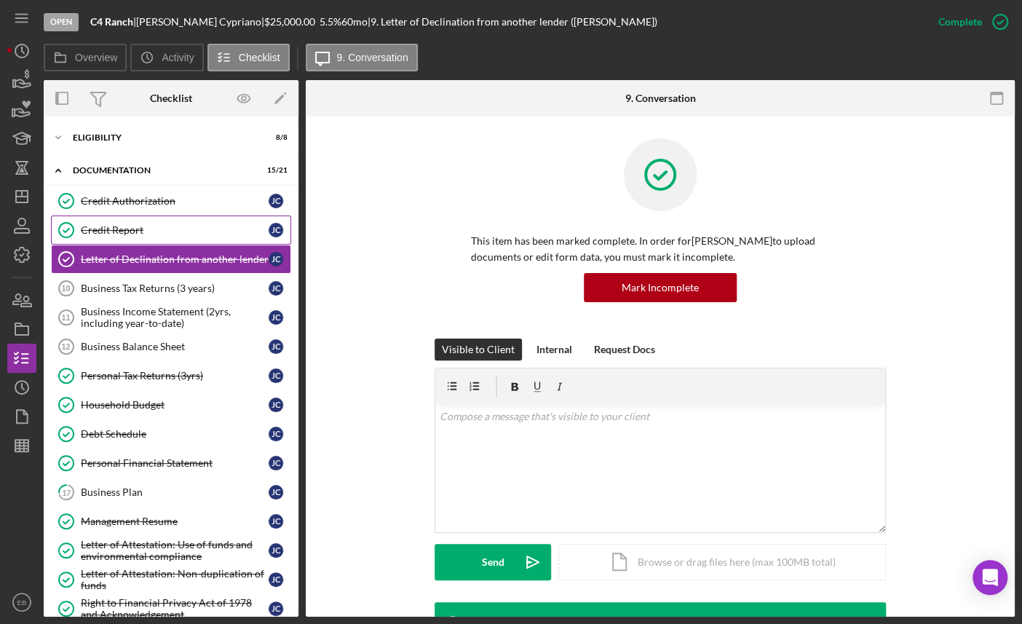
click at [117, 227] on div "Credit Report" at bounding box center [175, 230] width 188 height 12
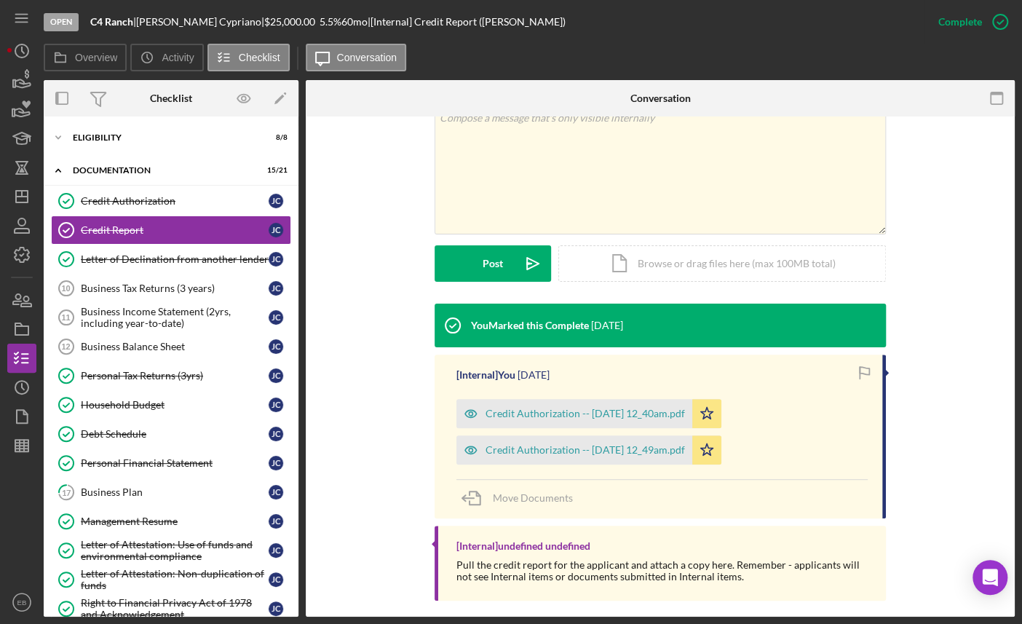
scroll to position [281, 0]
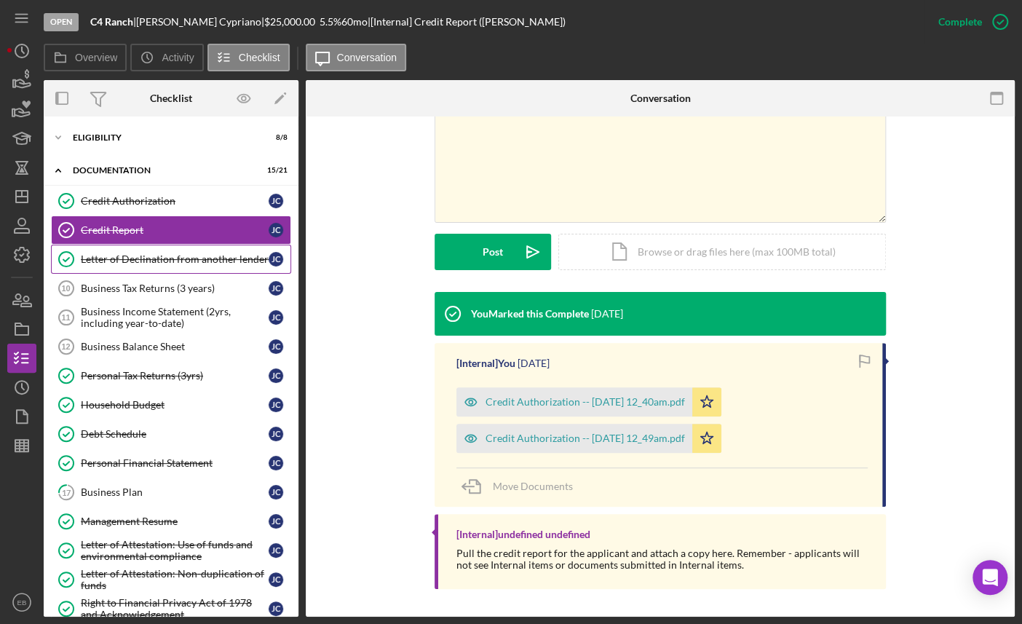
click at [162, 255] on div "Letter of Declination from another lender" at bounding box center [175, 259] width 188 height 12
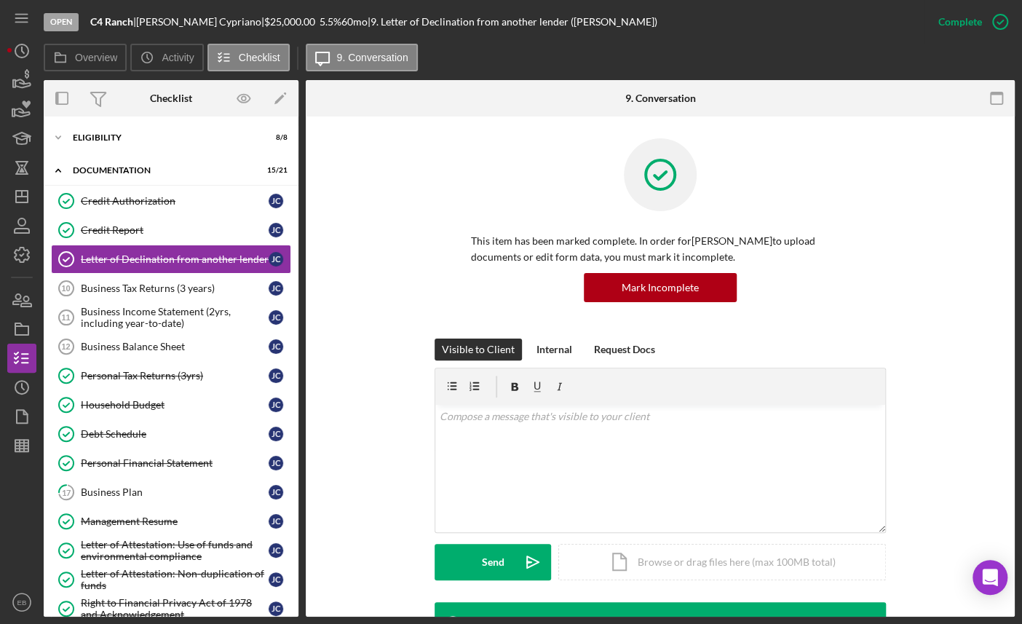
scroll to position [218, 0]
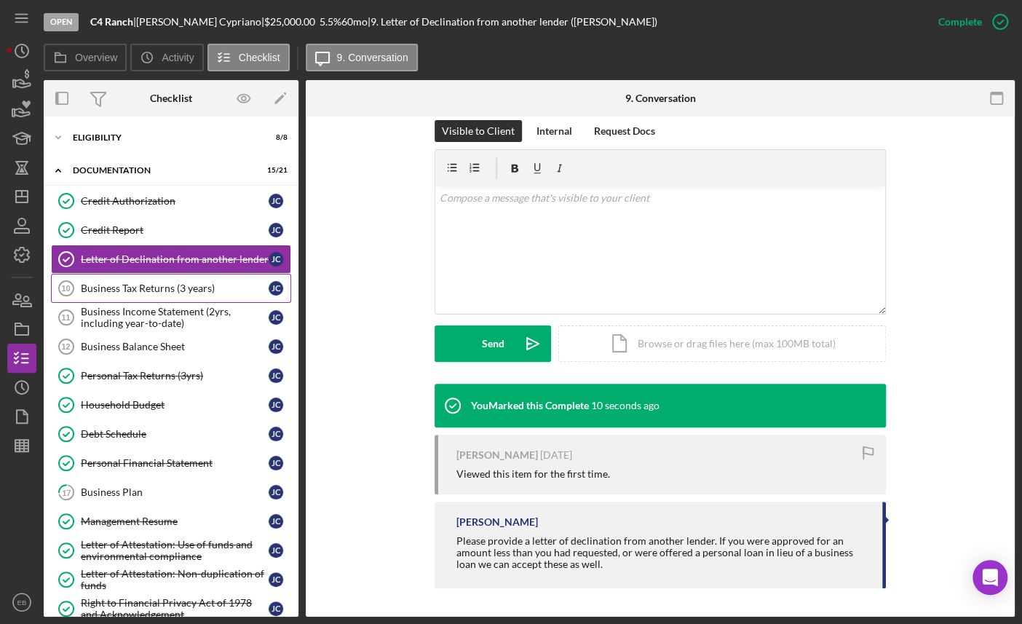
click at [141, 282] on div "Business Tax Returns (3 years)" at bounding box center [175, 288] width 188 height 12
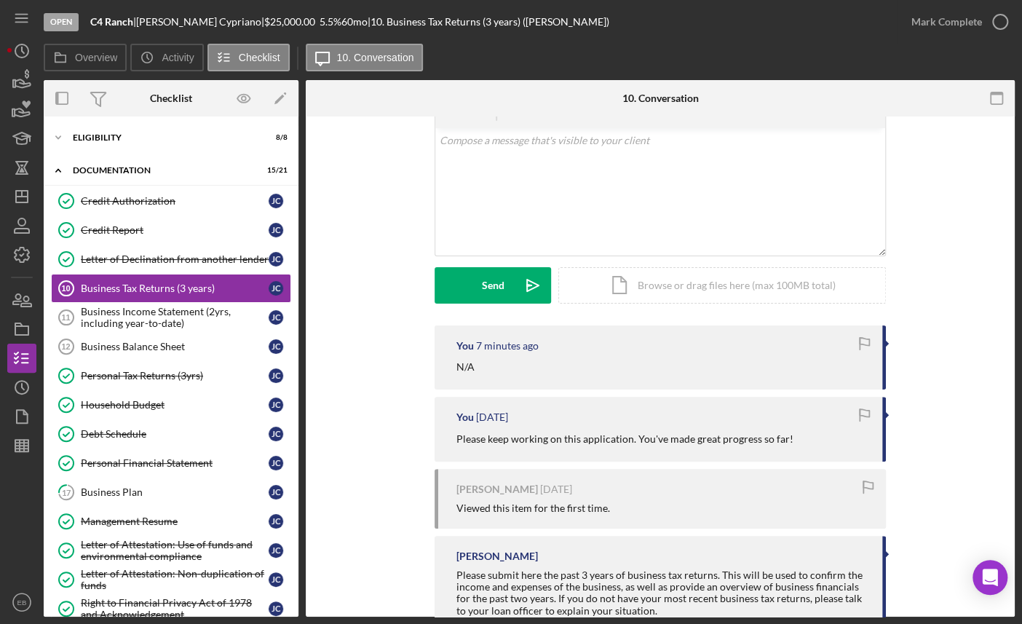
scroll to position [122, 0]
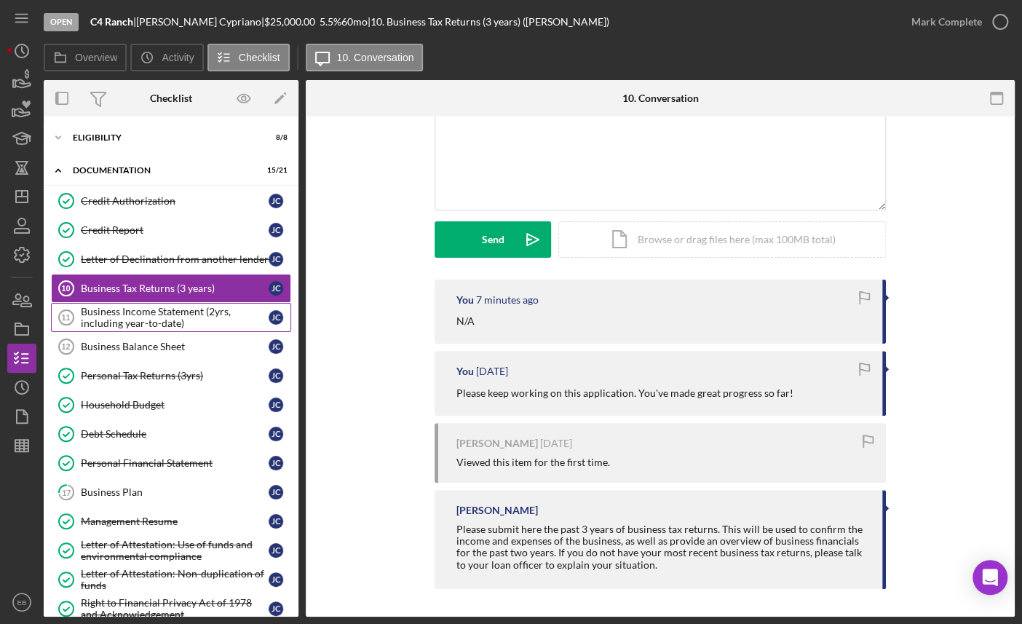
click at [132, 319] on div "Business Income Statement (2yrs, including year-to-date)" at bounding box center [175, 317] width 188 height 23
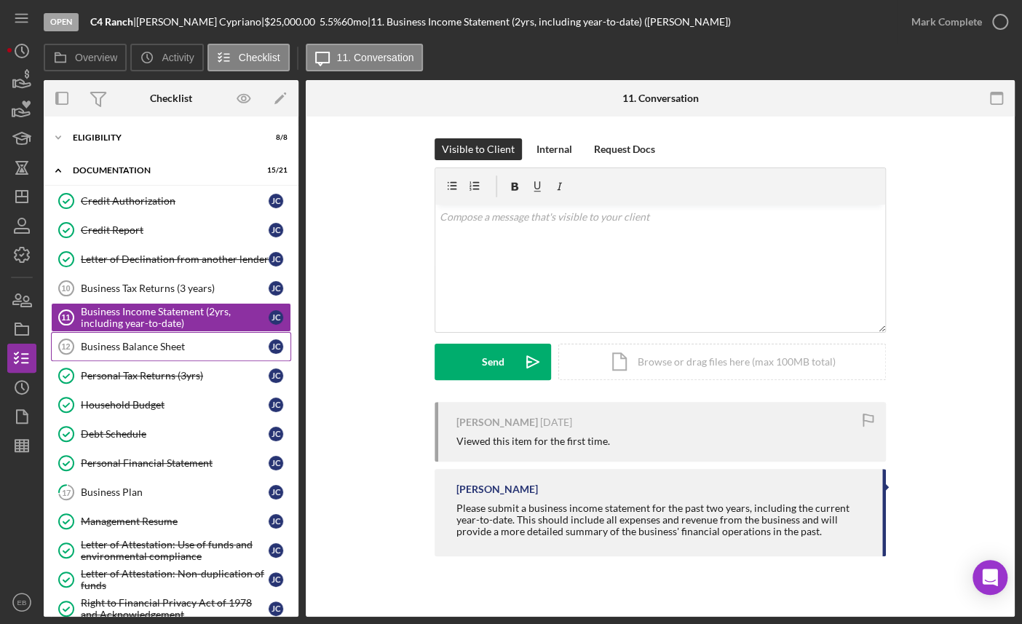
click at [122, 345] on div "Business Balance Sheet" at bounding box center [175, 347] width 188 height 12
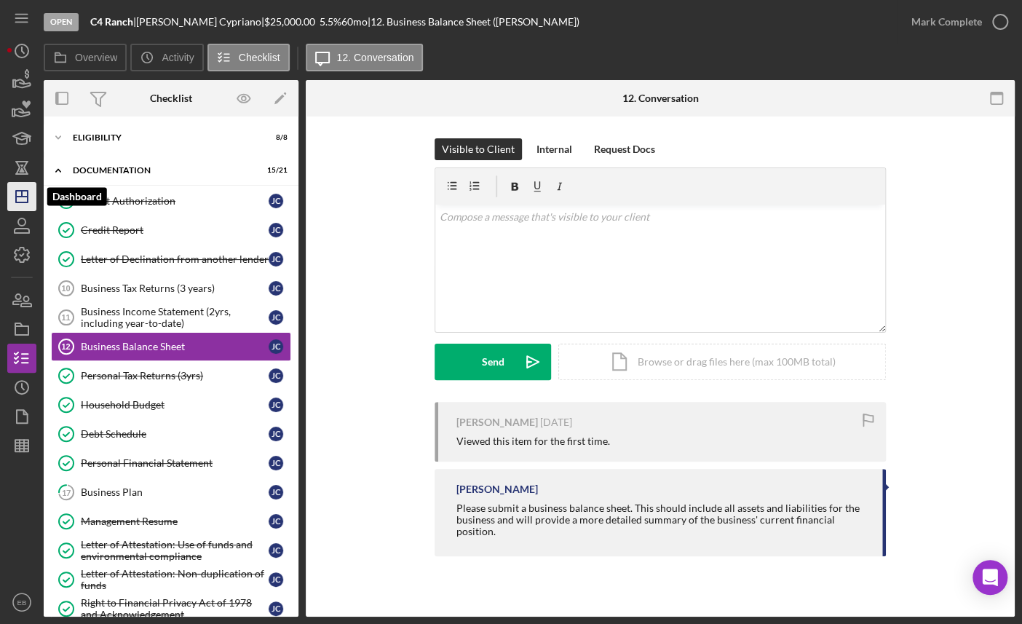
click at [21, 208] on icon "Icon/Dashboard" at bounding box center [22, 196] width 36 height 36
